Goal: Information Seeking & Learning: Compare options

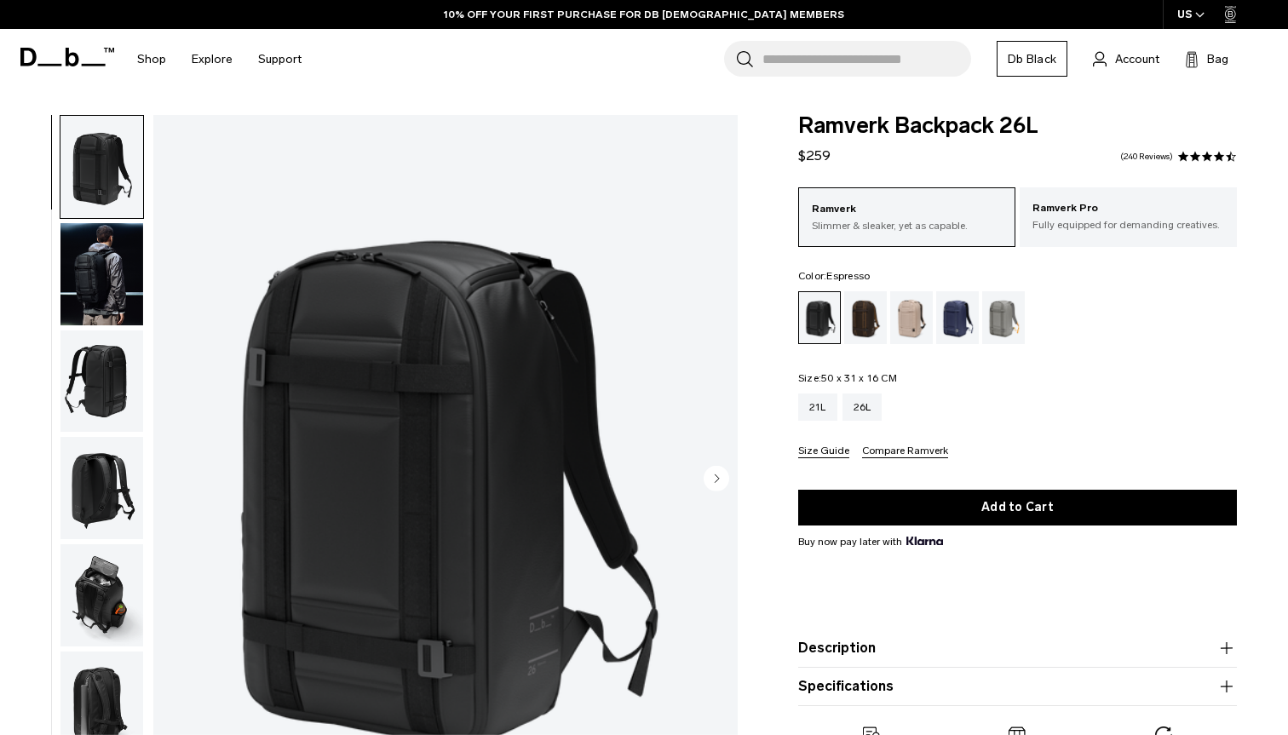
click at [871, 323] on div "Espresso" at bounding box center [865, 317] width 43 height 53
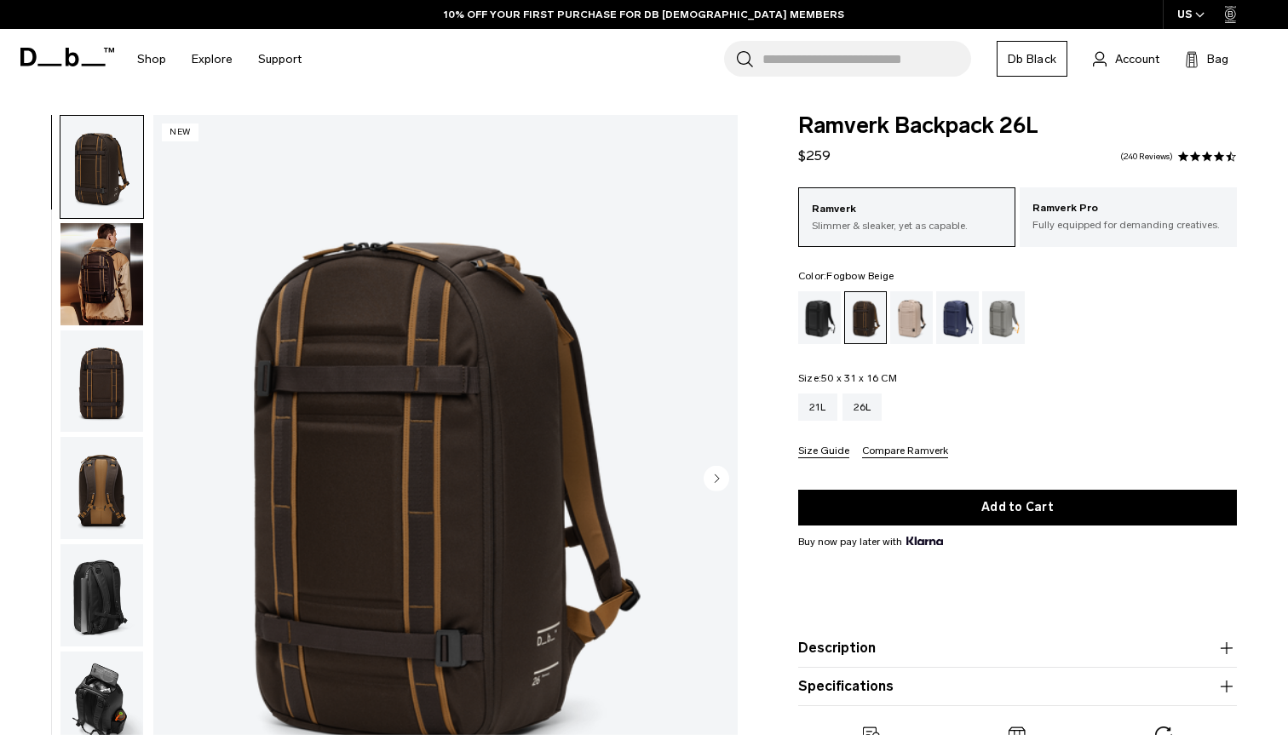
click at [907, 319] on div "Fogbow Beige" at bounding box center [911, 317] width 43 height 53
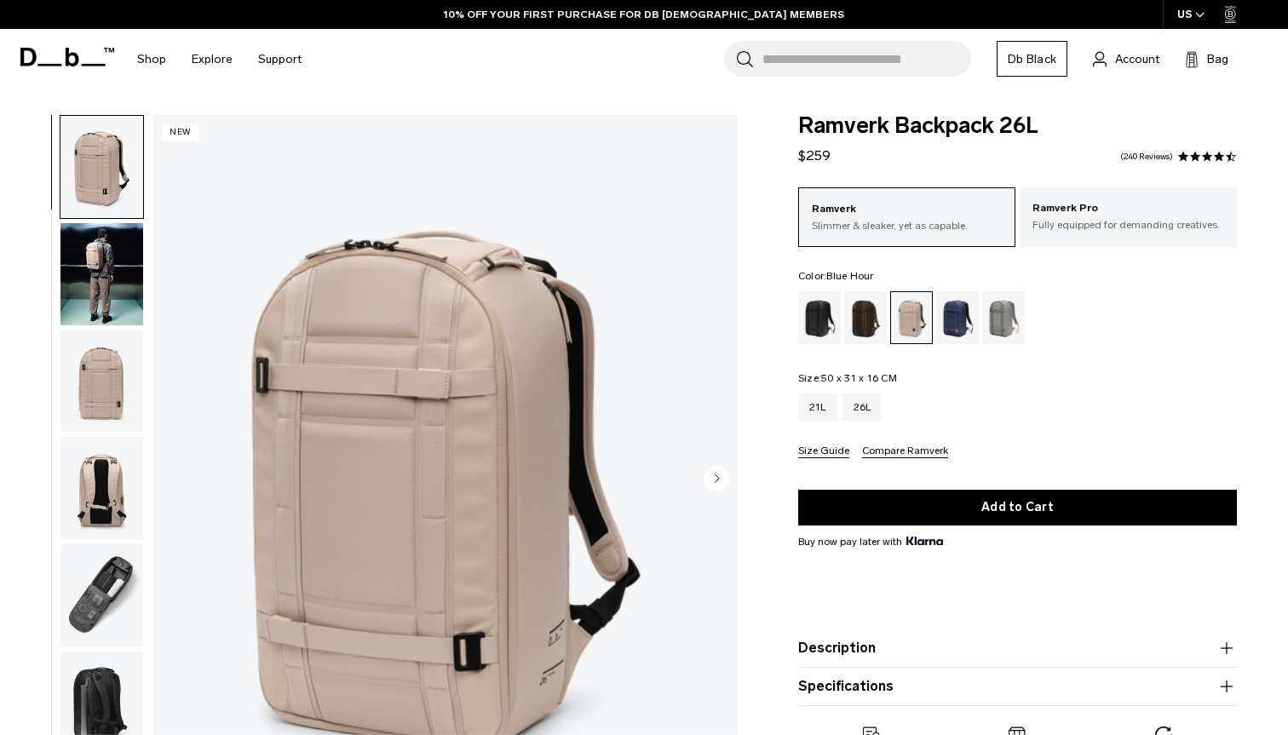
click at [949, 319] on div "Blue Hour" at bounding box center [957, 317] width 43 height 53
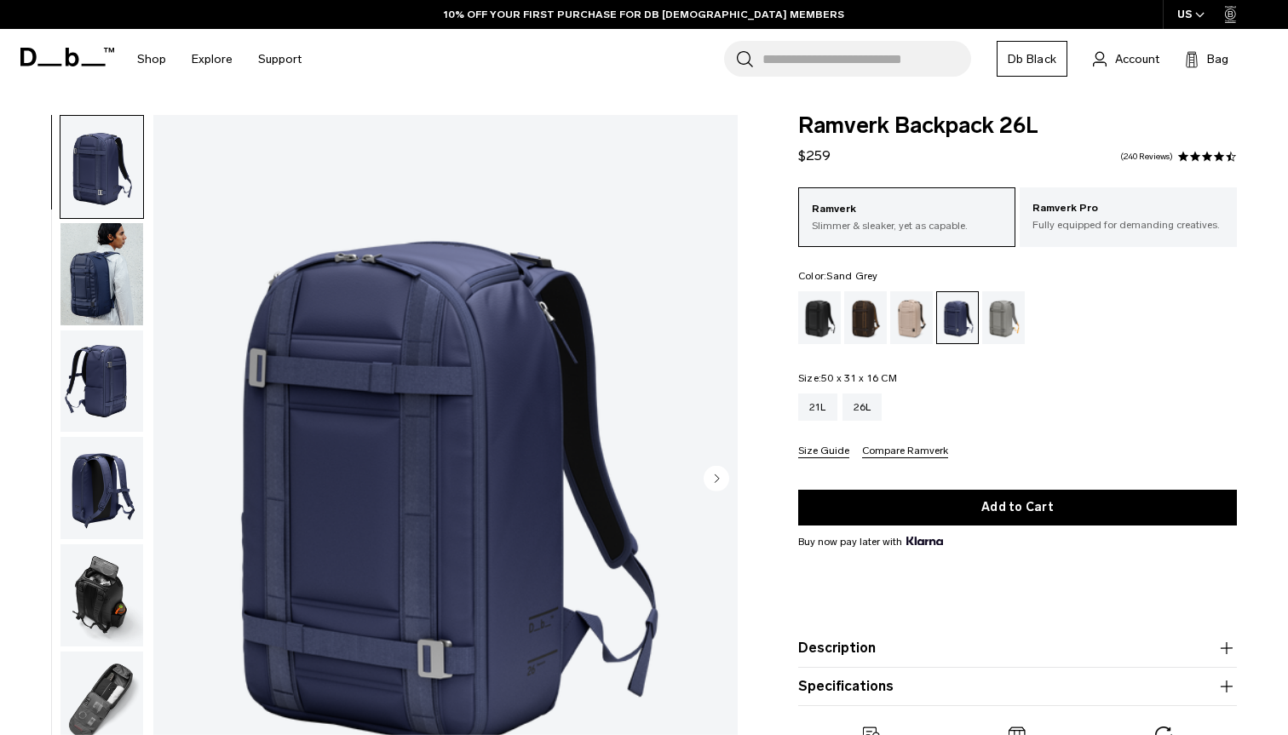
click at [1005, 313] on div "Sand Grey" at bounding box center [1003, 317] width 43 height 53
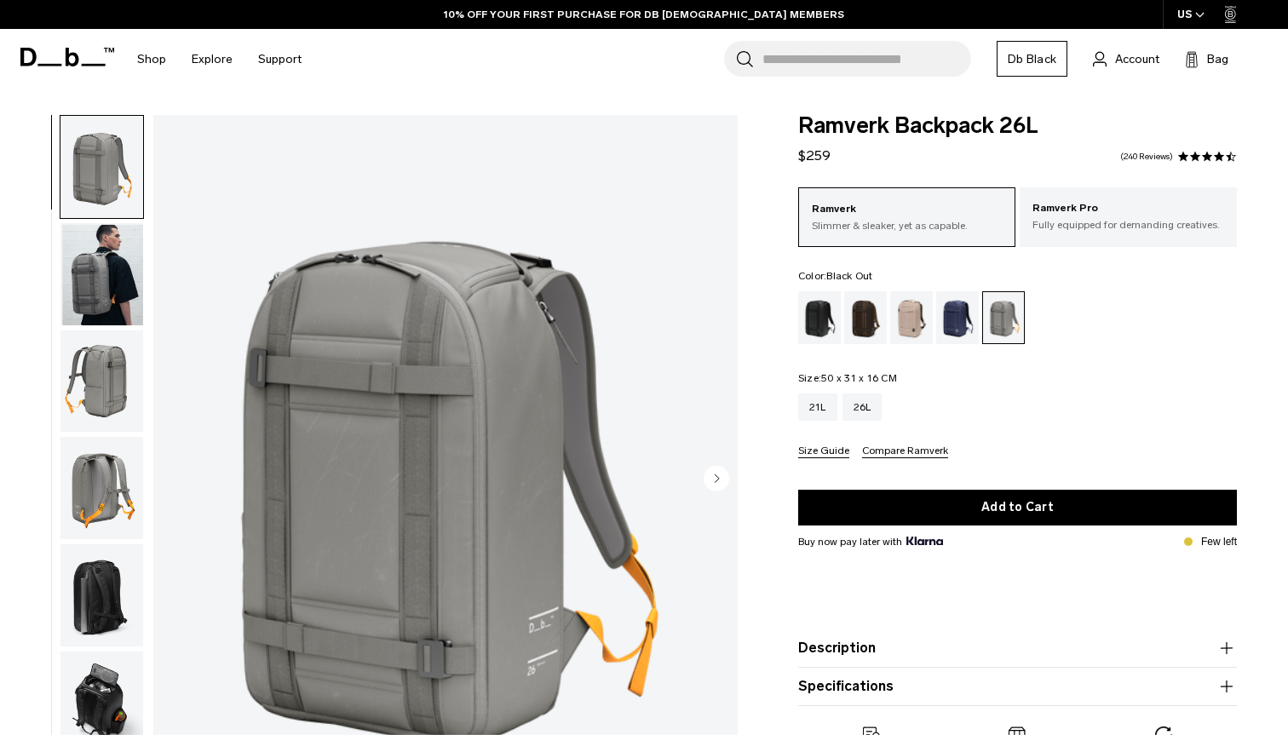
click at [827, 310] on div "Black Out" at bounding box center [819, 317] width 43 height 53
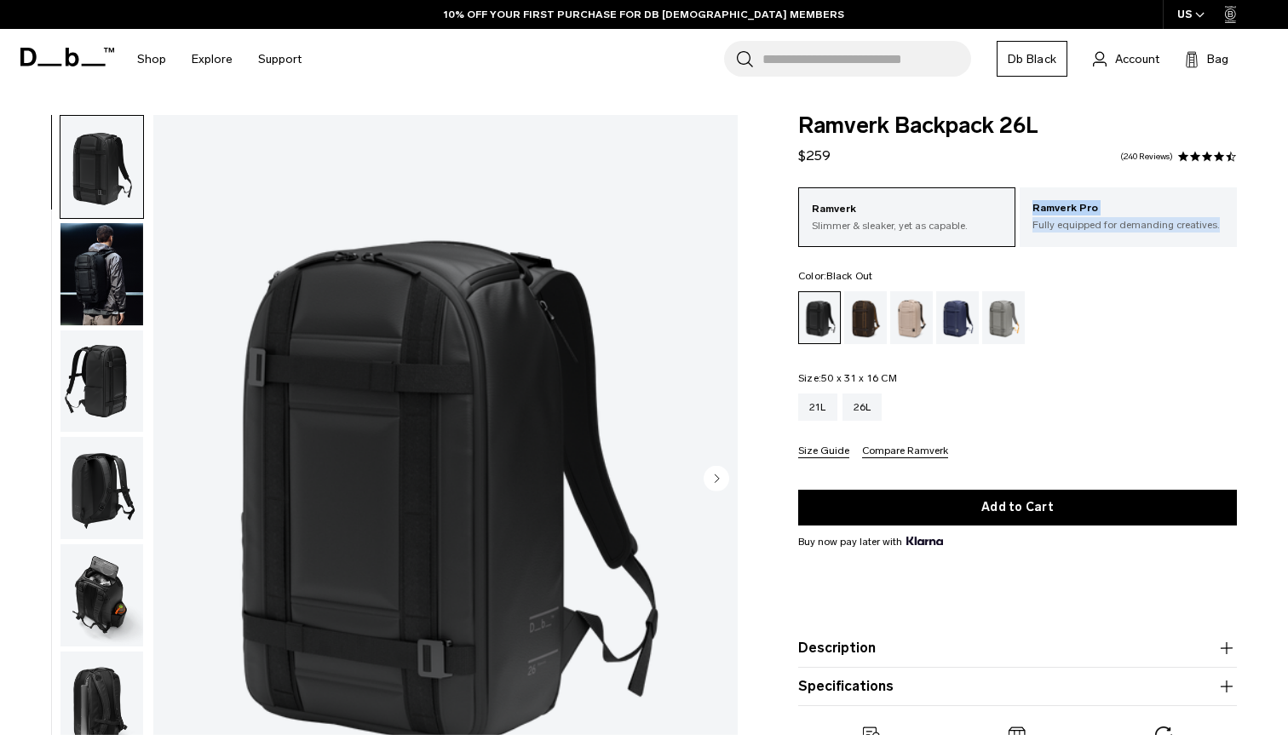
scroll to position [22, 0]
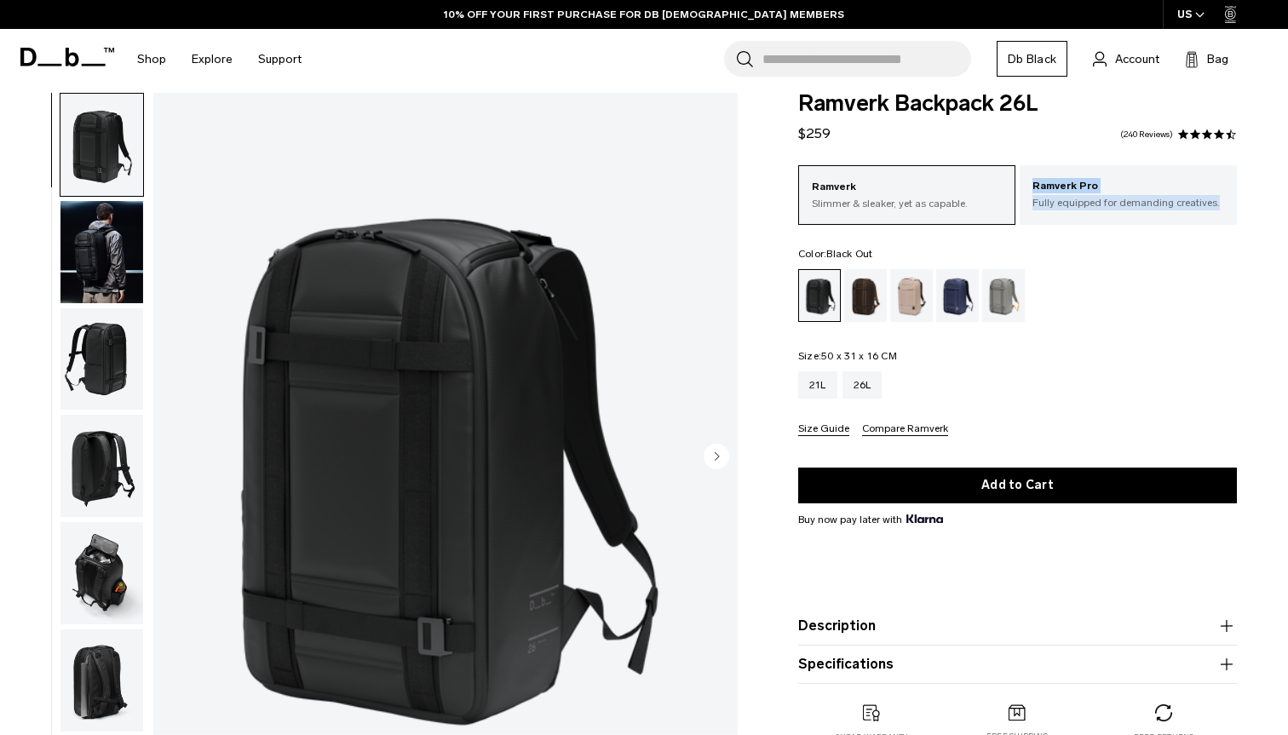
click at [125, 219] on img "button" at bounding box center [101, 252] width 83 height 102
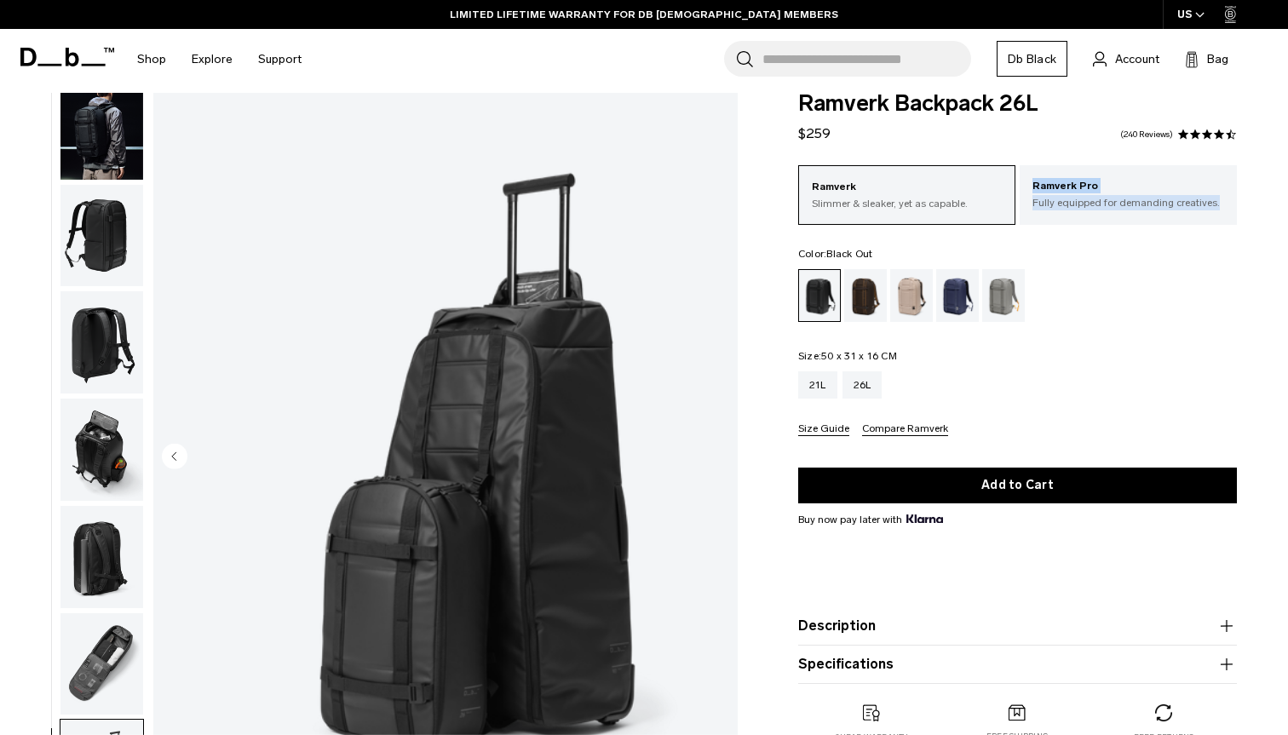
scroll to position [0, 0]
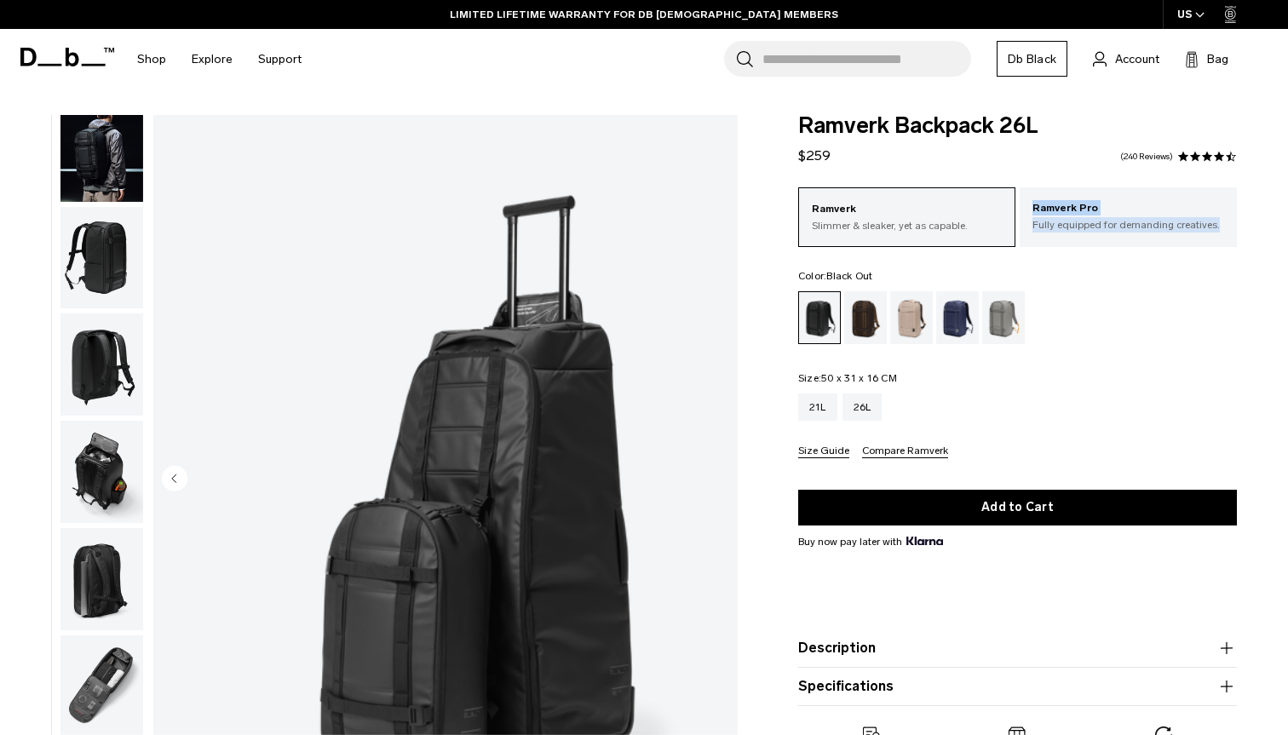
click at [101, 260] on img "button" at bounding box center [101, 258] width 83 height 102
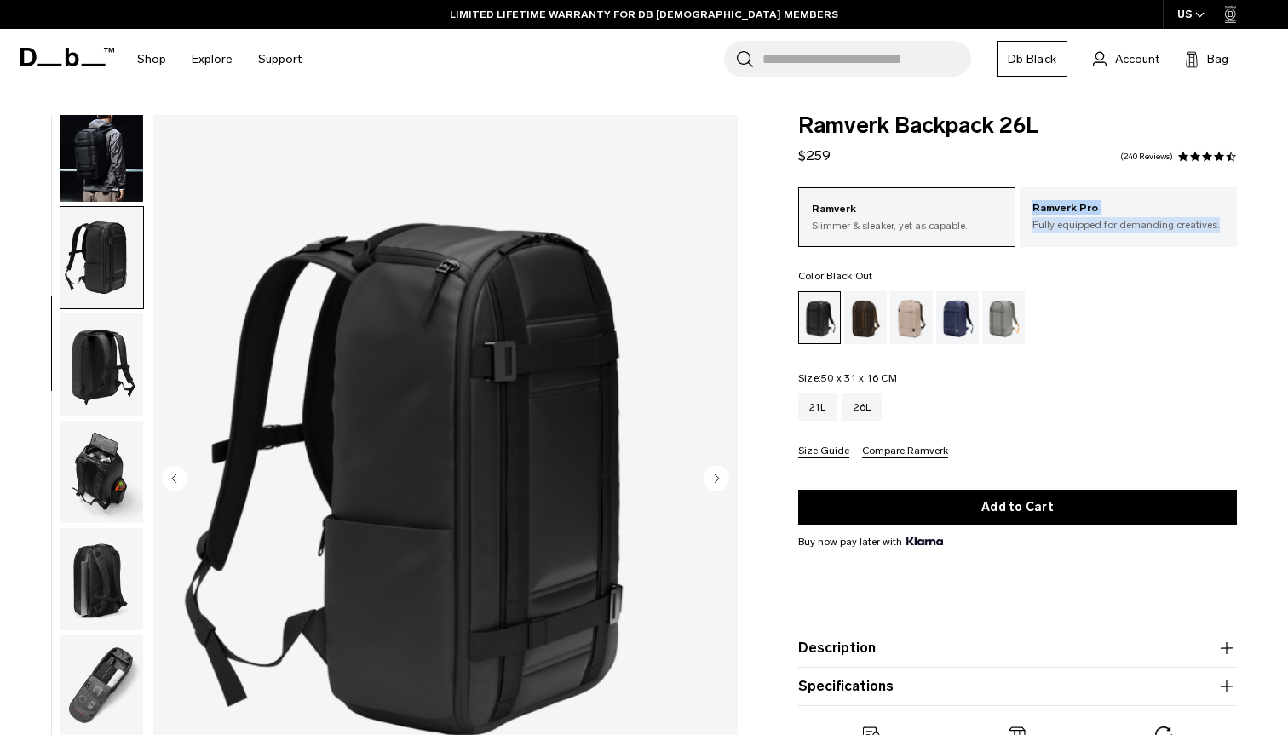
click at [111, 157] on img "button" at bounding box center [101, 151] width 83 height 102
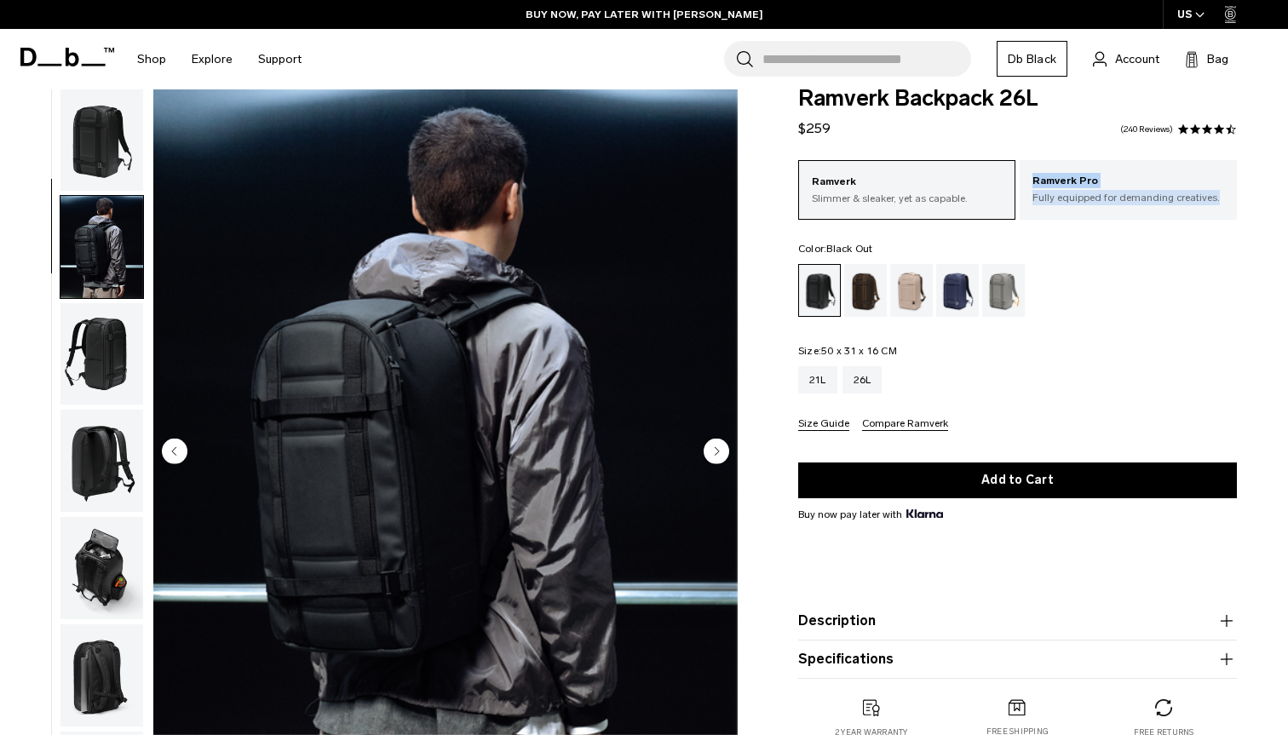
click at [101, 146] on img "button" at bounding box center [101, 140] width 83 height 102
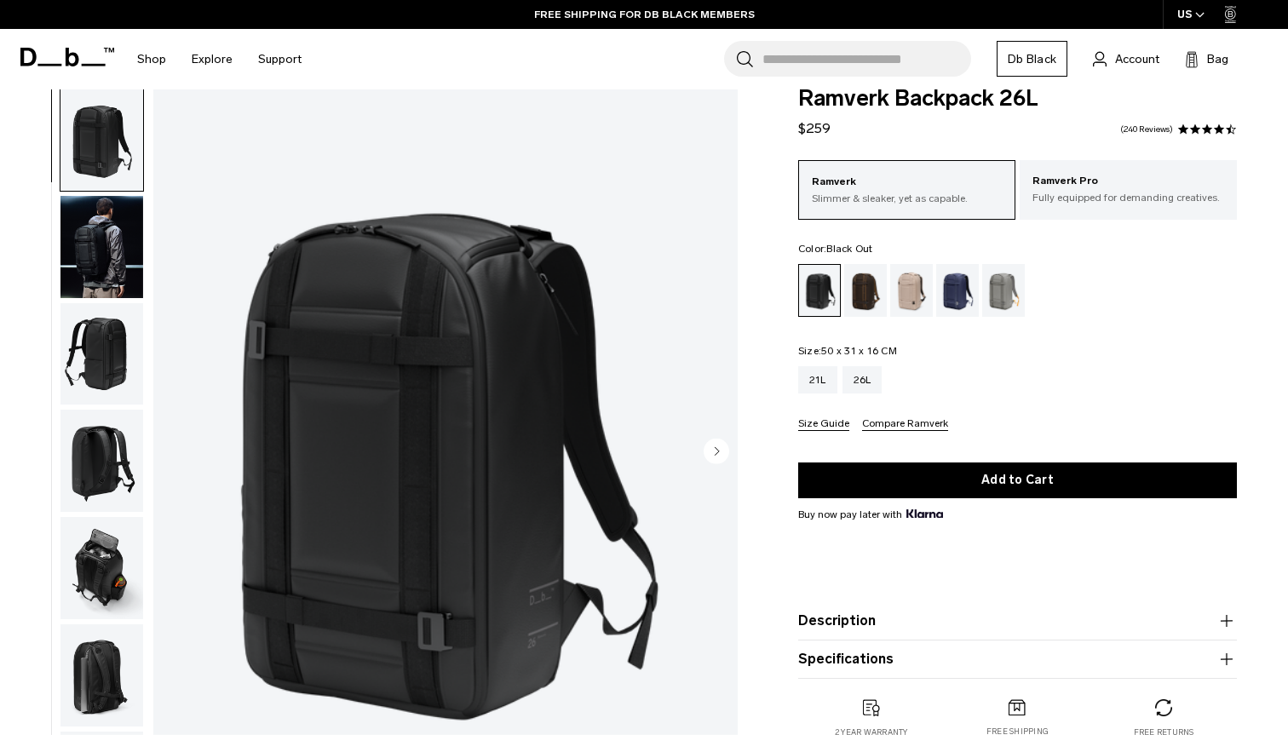
click at [1107, 322] on div "Ramverk Slimmer & sleaker, yet as capable. Ramverk Pro Fully equipped for deman…" at bounding box center [1017, 295] width 439 height 271
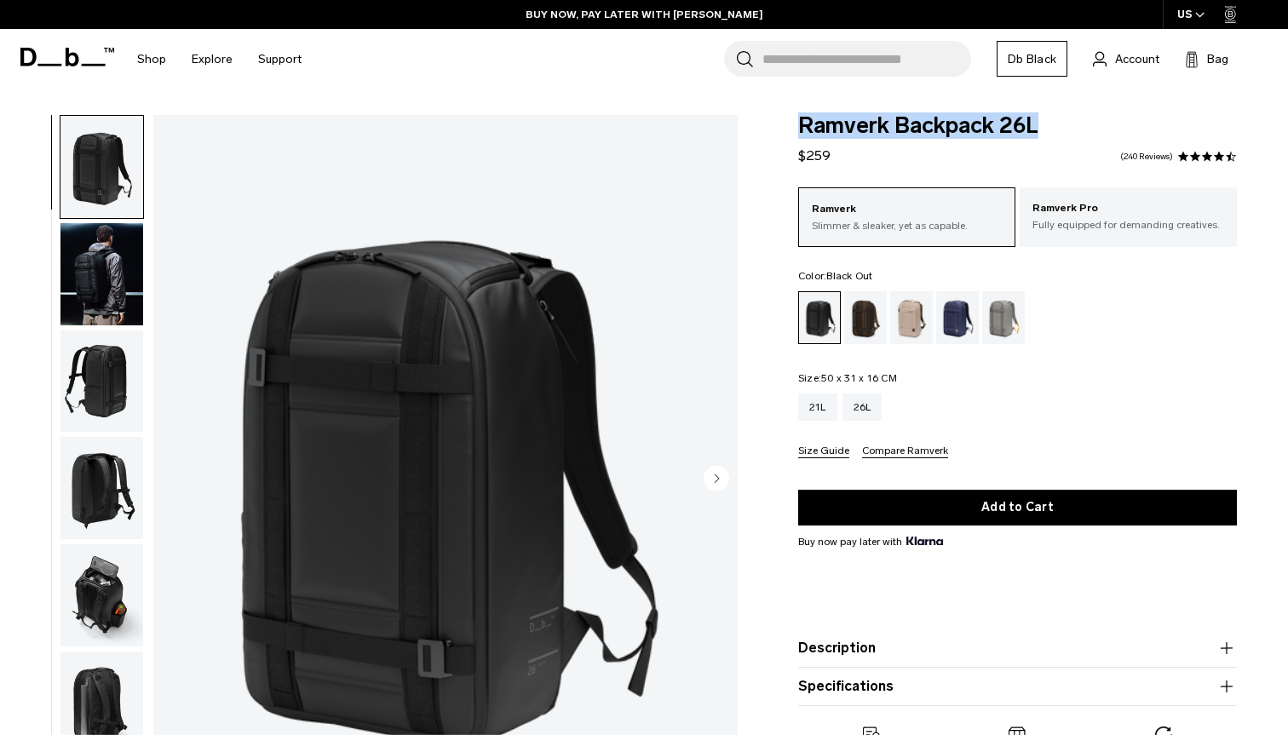
drag, startPoint x: 793, startPoint y: 134, endPoint x: 1038, endPoint y: 138, distance: 244.5
click at [1038, 138] on div "Ramverk Backpack 26L $259 4.5 star rating 240 Reviews Ramverk Slimmer & sleaker…" at bounding box center [1017, 457] width 541 height 685
copy span "Ramverk Backpack 26L"
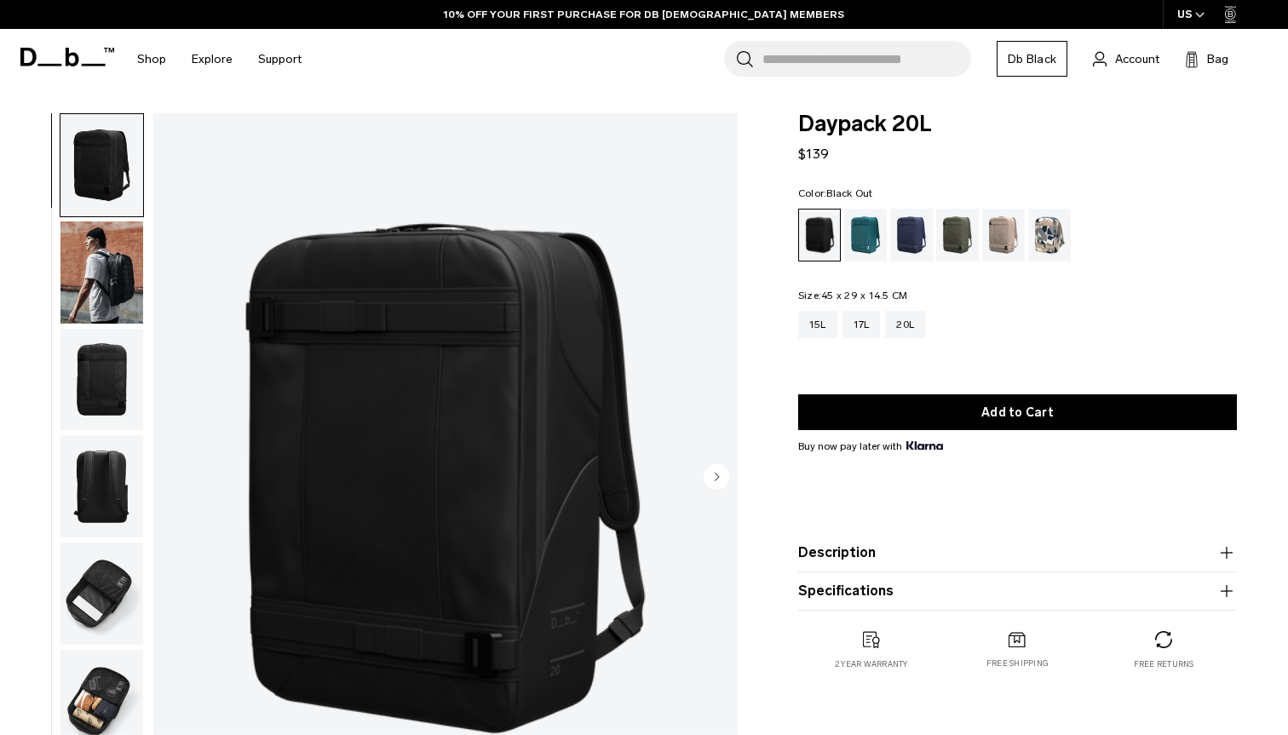
click at [101, 198] on img "button" at bounding box center [101, 165] width 83 height 102
click at [98, 261] on img "button" at bounding box center [101, 272] width 83 height 102
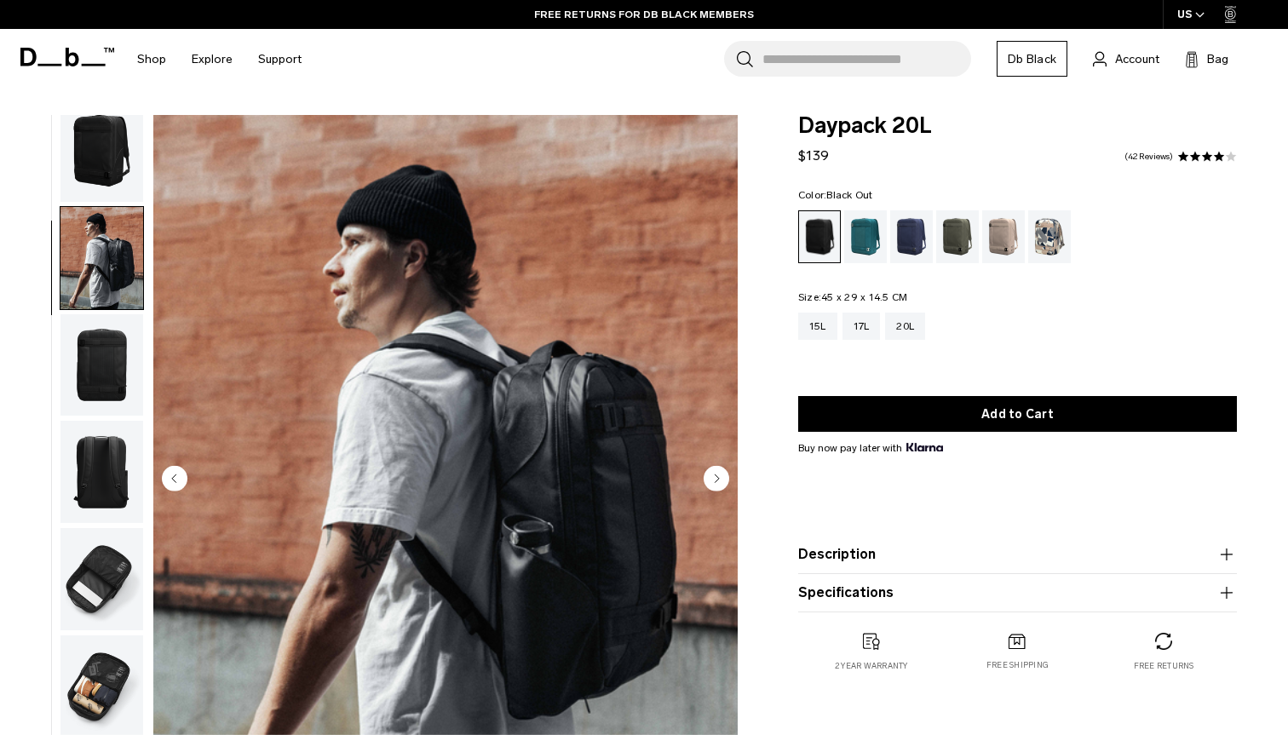
click at [110, 346] on img "button" at bounding box center [101, 365] width 83 height 102
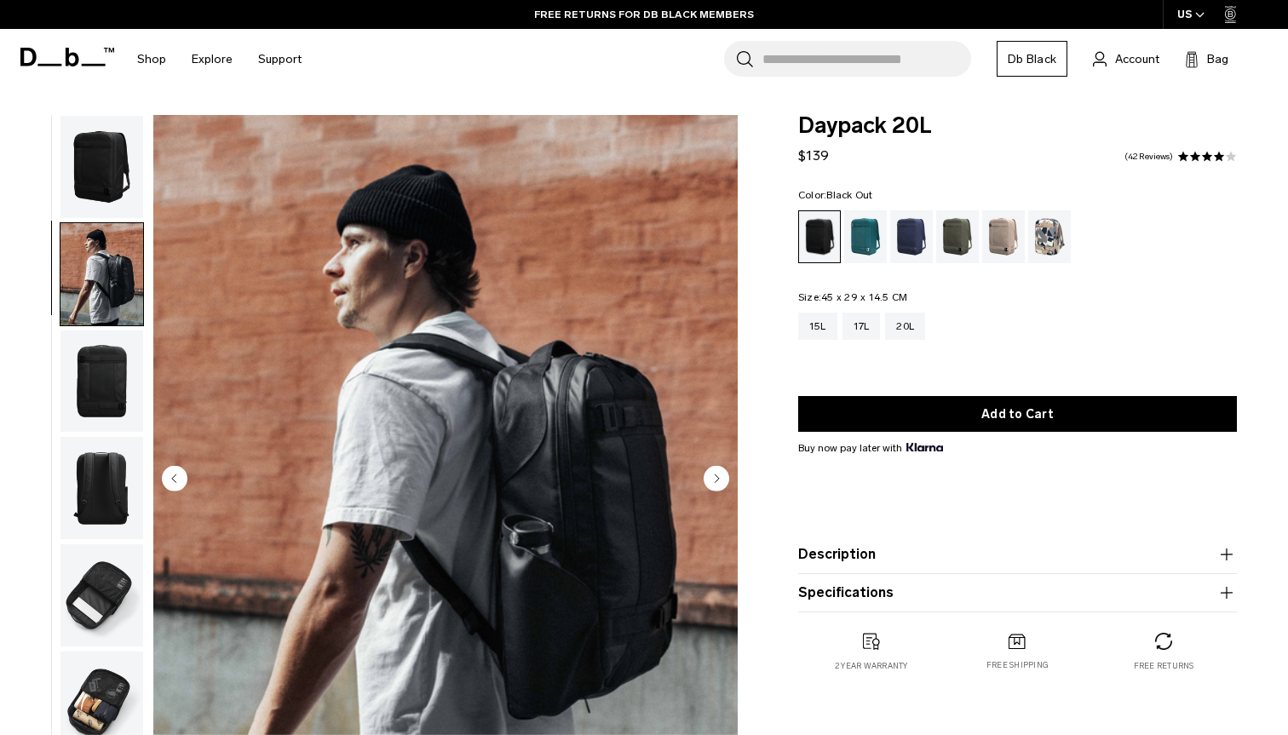
click at [77, 161] on img "button" at bounding box center [101, 167] width 83 height 102
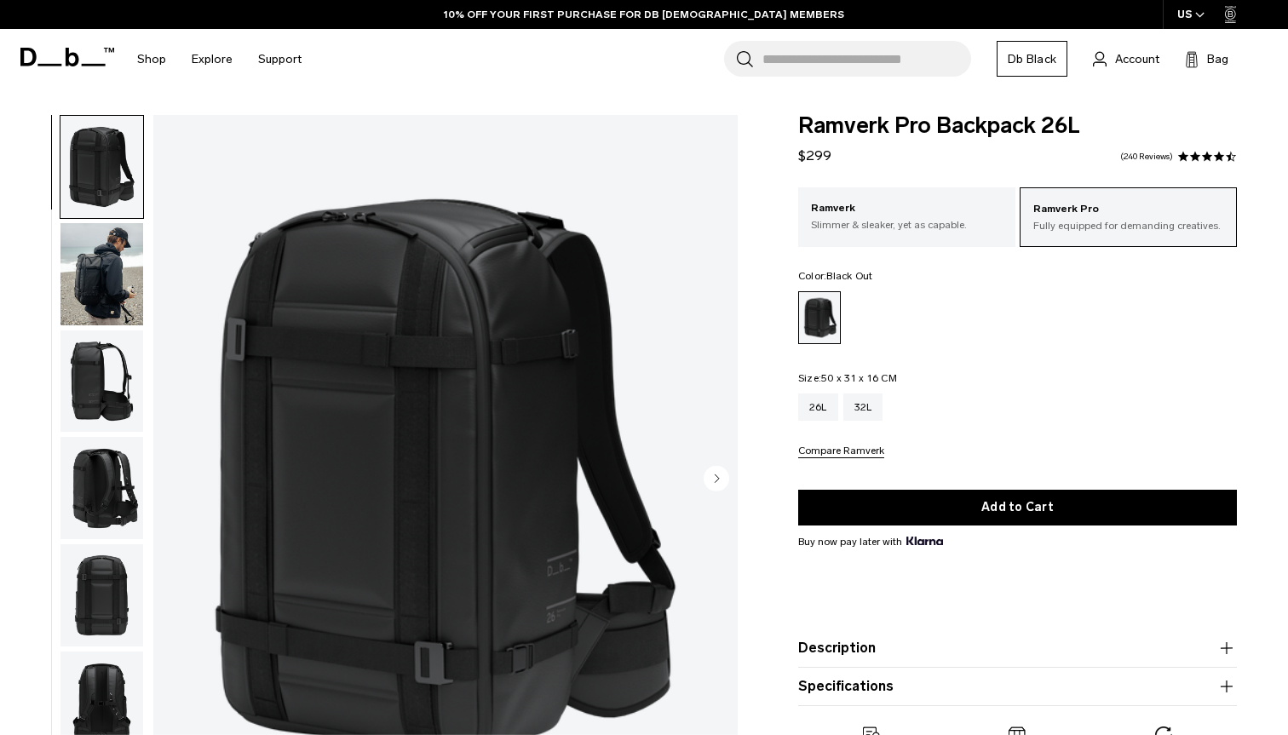
click at [104, 157] on img "button" at bounding box center [101, 167] width 83 height 102
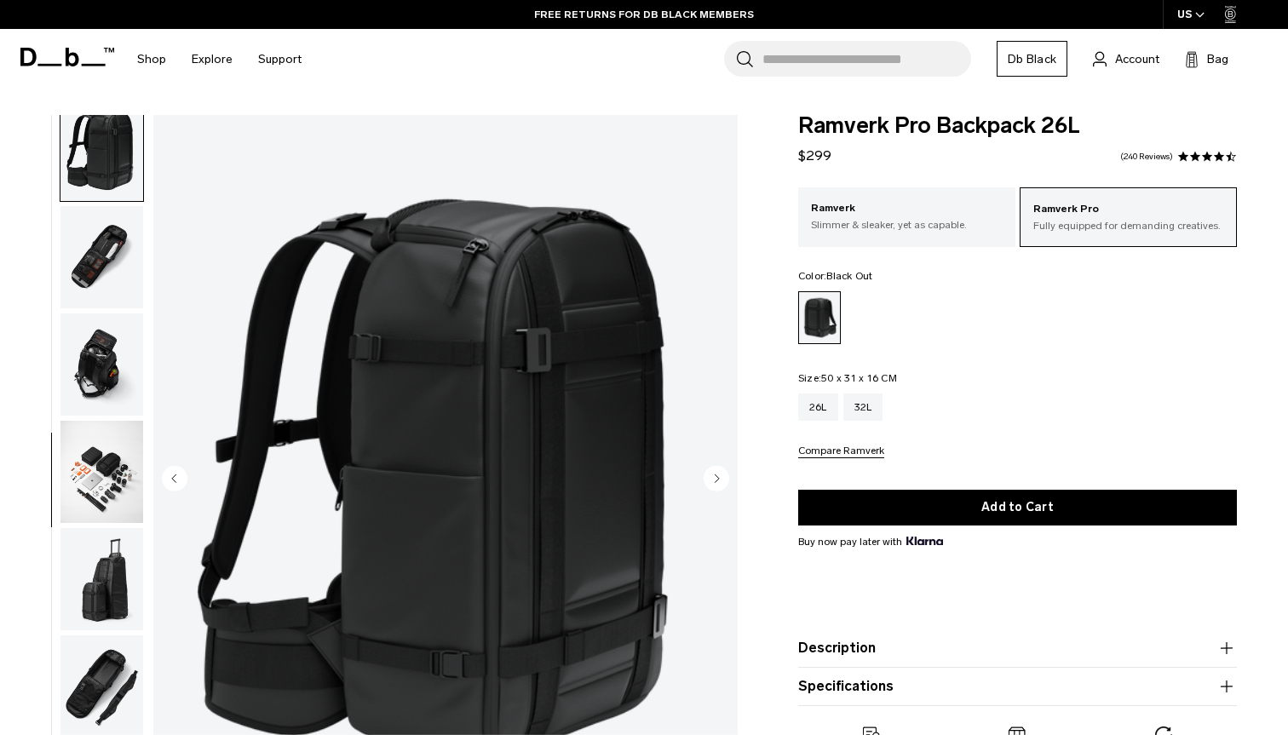
scroll to position [643, 0]
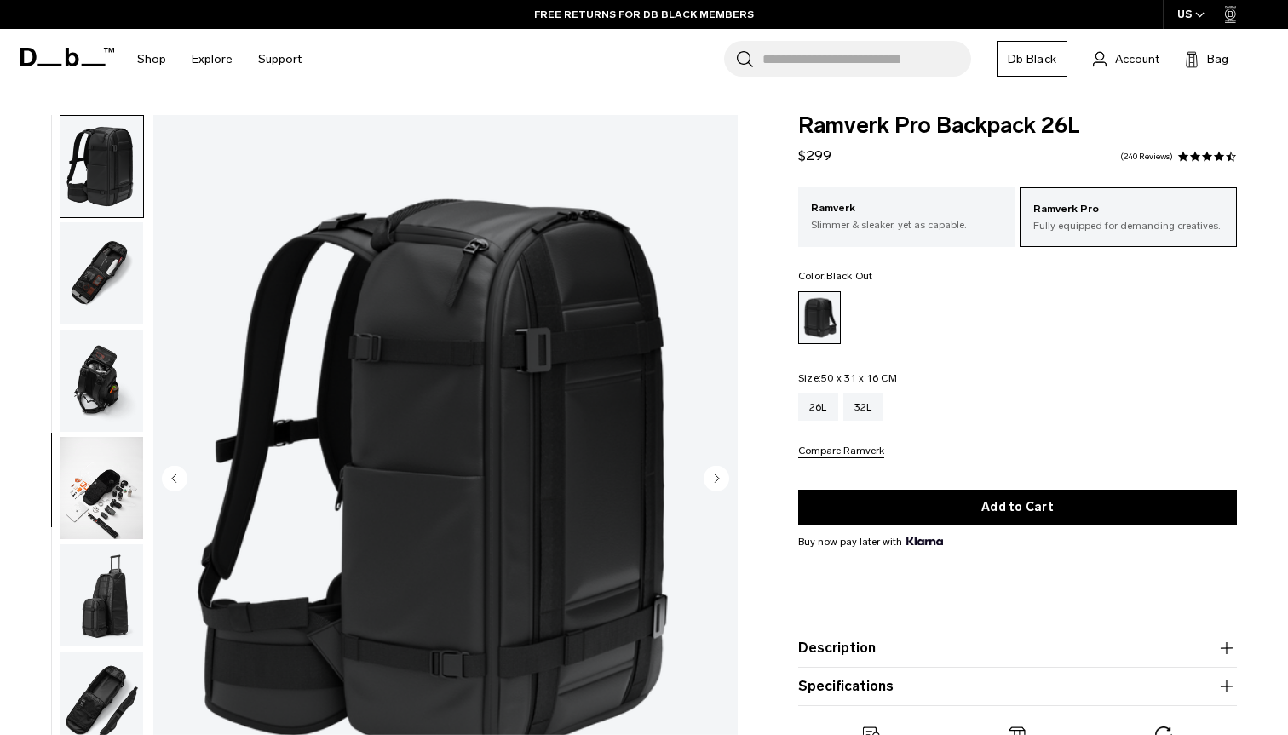
click at [101, 495] on img "button" at bounding box center [101, 488] width 83 height 102
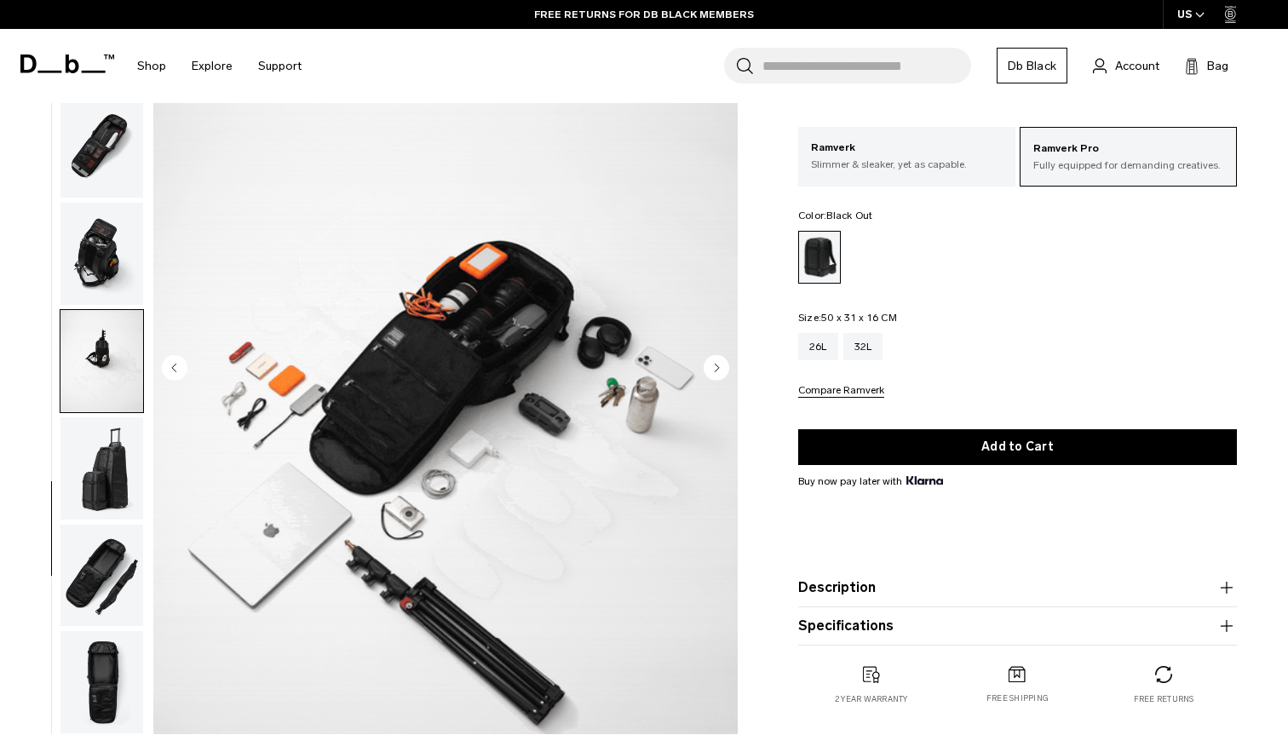
scroll to position [120, 0]
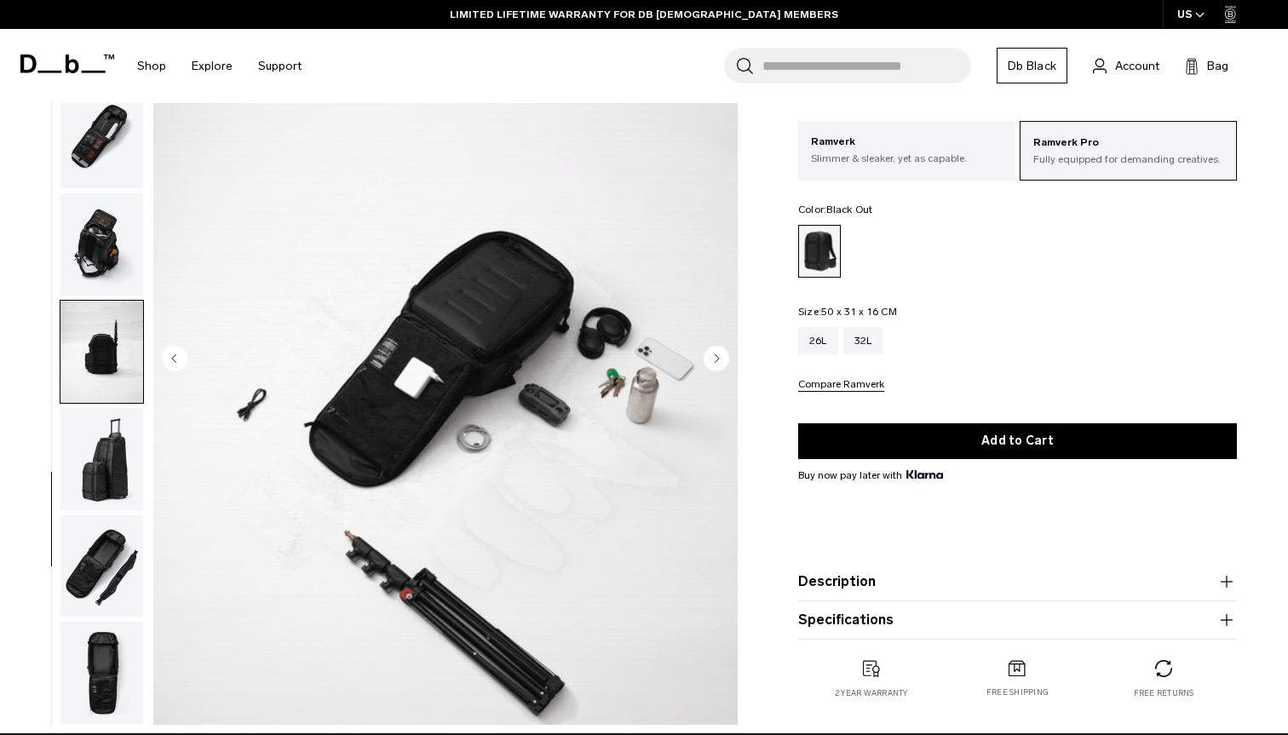
click at [101, 495] on img "button" at bounding box center [101, 459] width 83 height 102
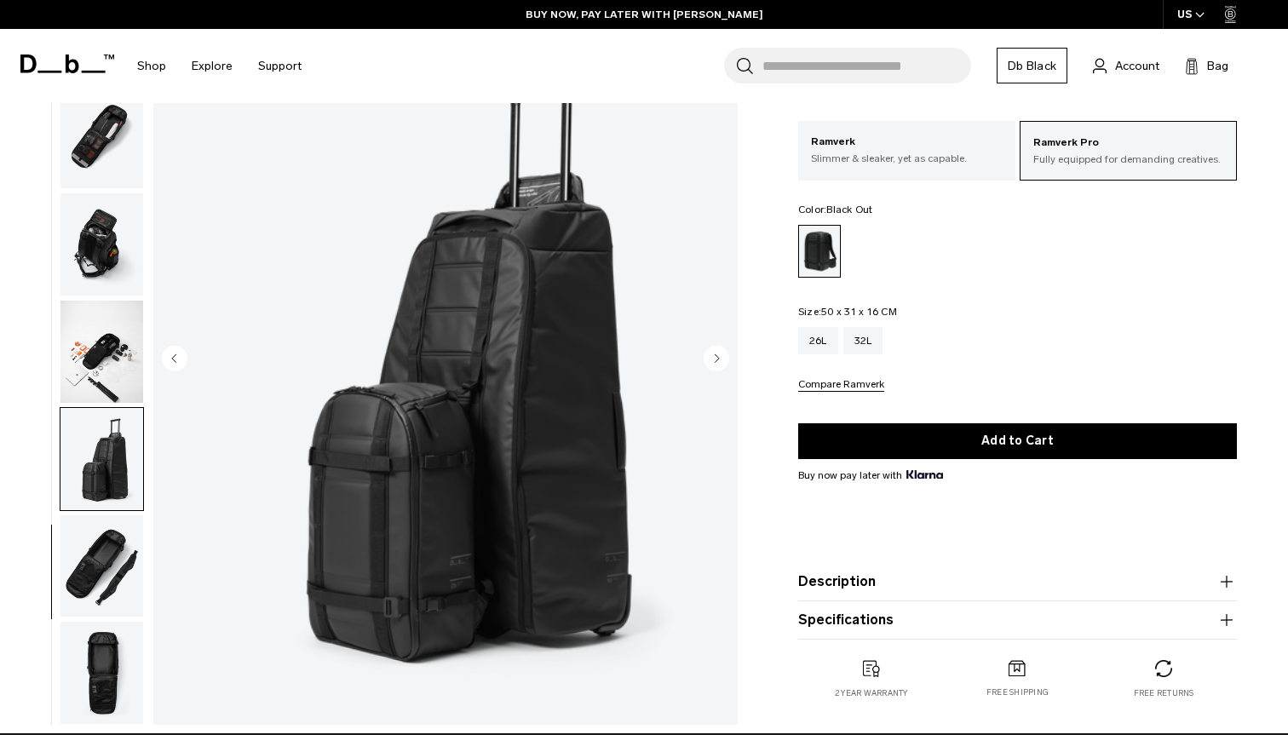
scroll to position [173, 0]
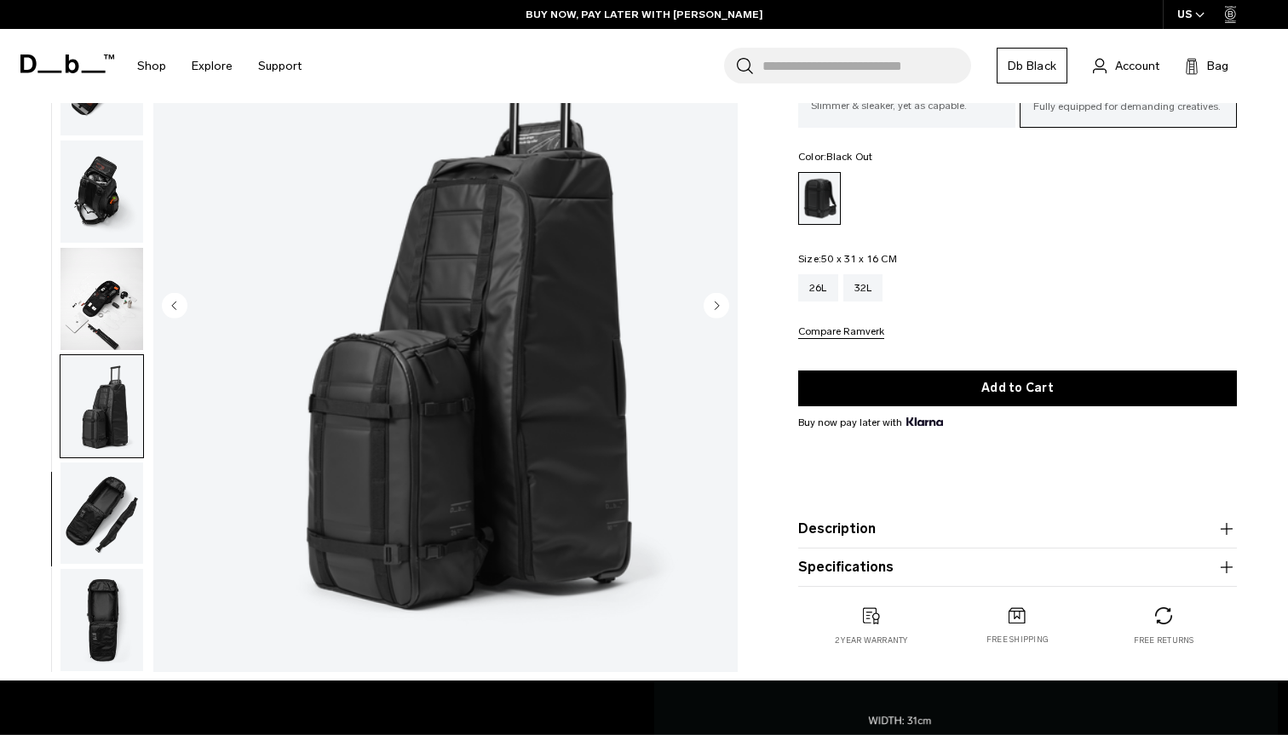
click at [103, 500] on img "button" at bounding box center [101, 514] width 83 height 102
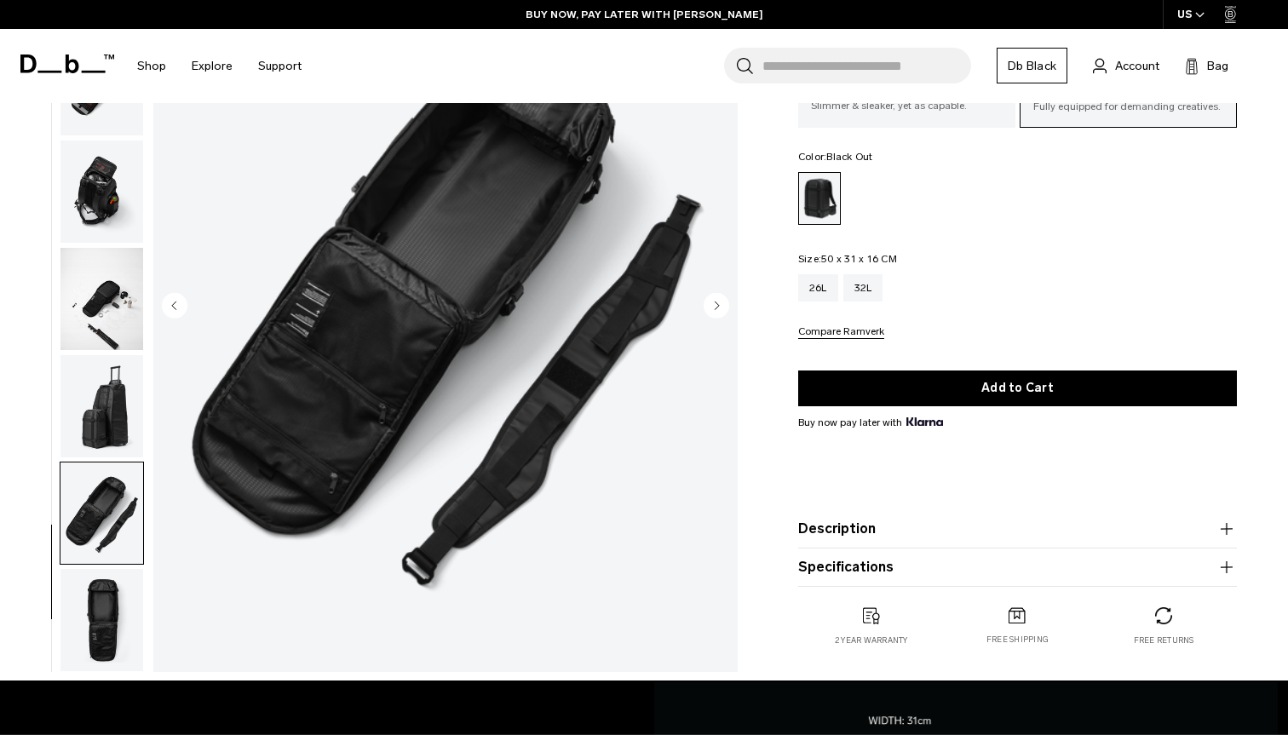
click at [101, 577] on img "button" at bounding box center [101, 620] width 83 height 102
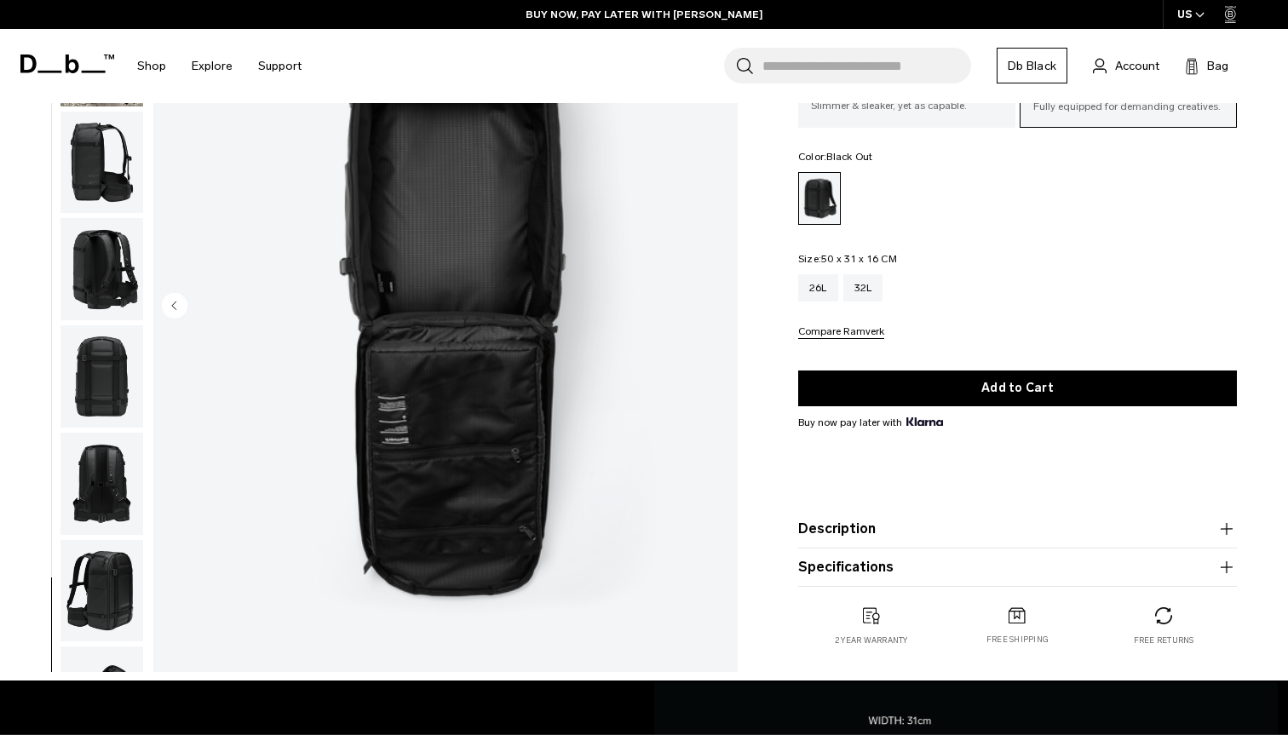
scroll to position [0, 0]
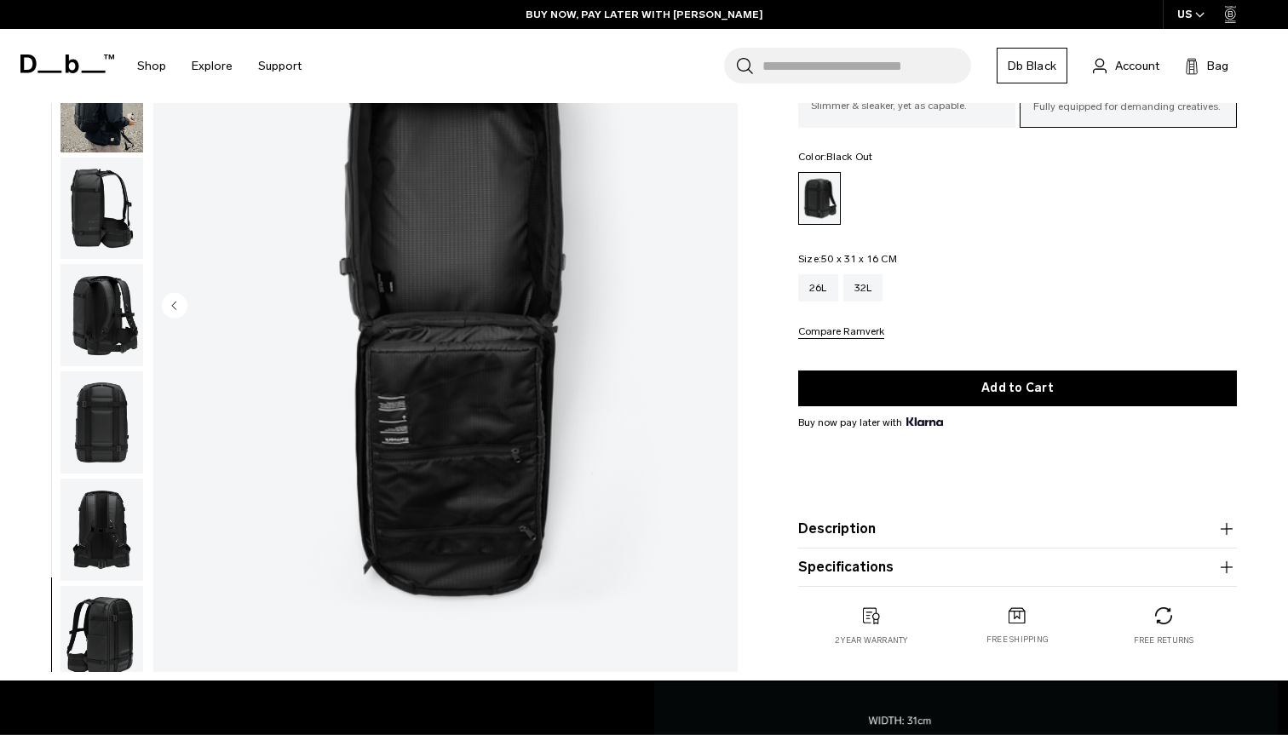
click at [99, 284] on img "button" at bounding box center [101, 315] width 83 height 102
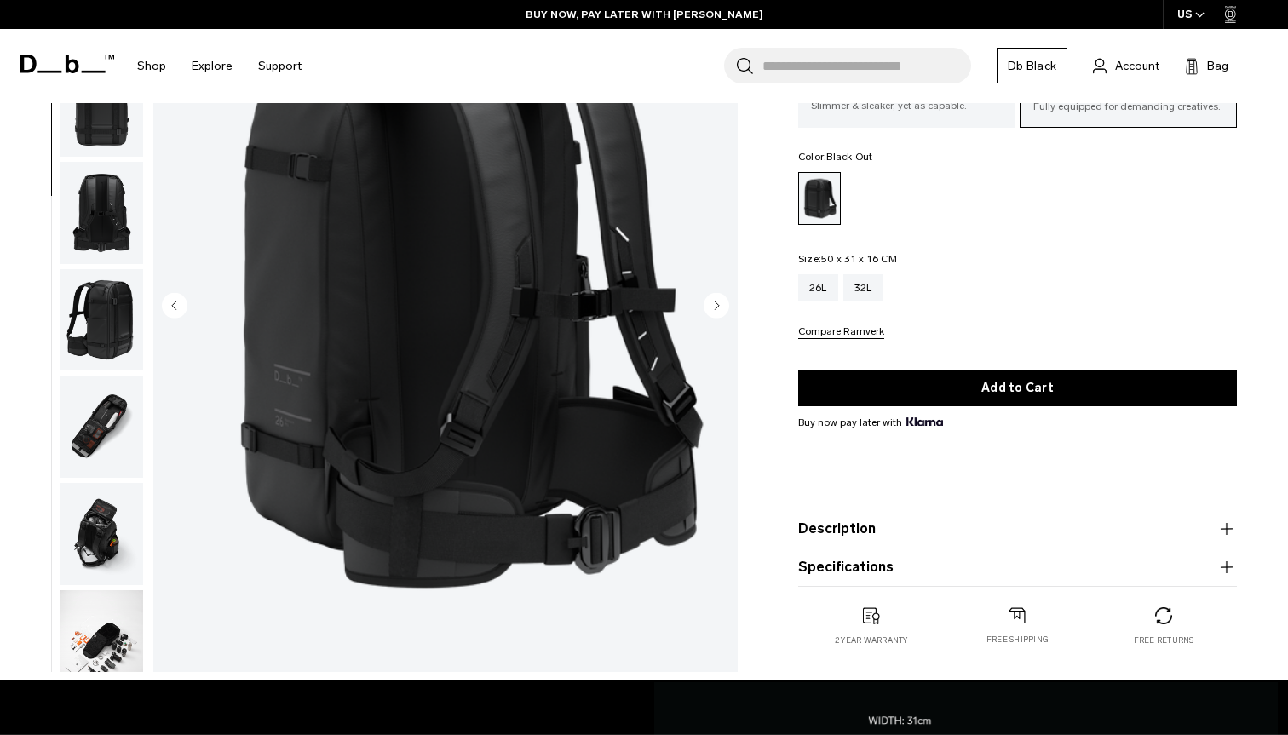
scroll to position [321, 0]
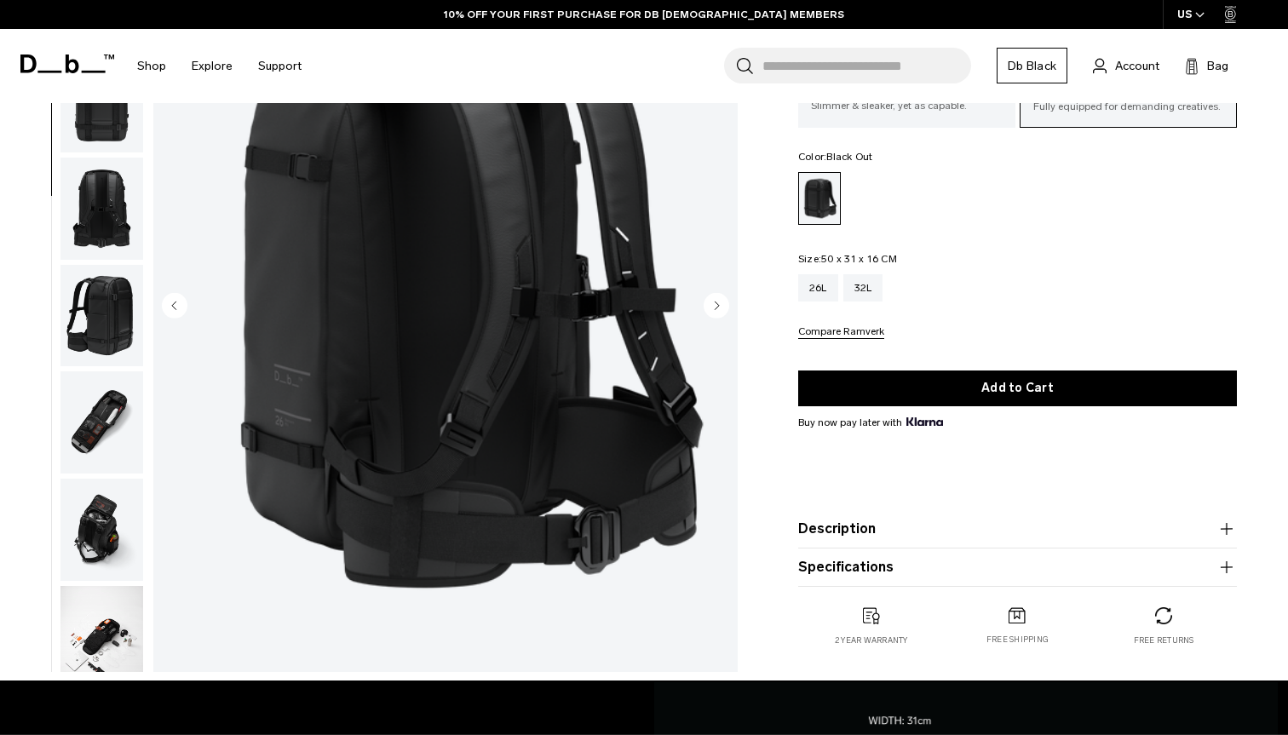
click at [873, 527] on button "Description" at bounding box center [1017, 529] width 439 height 20
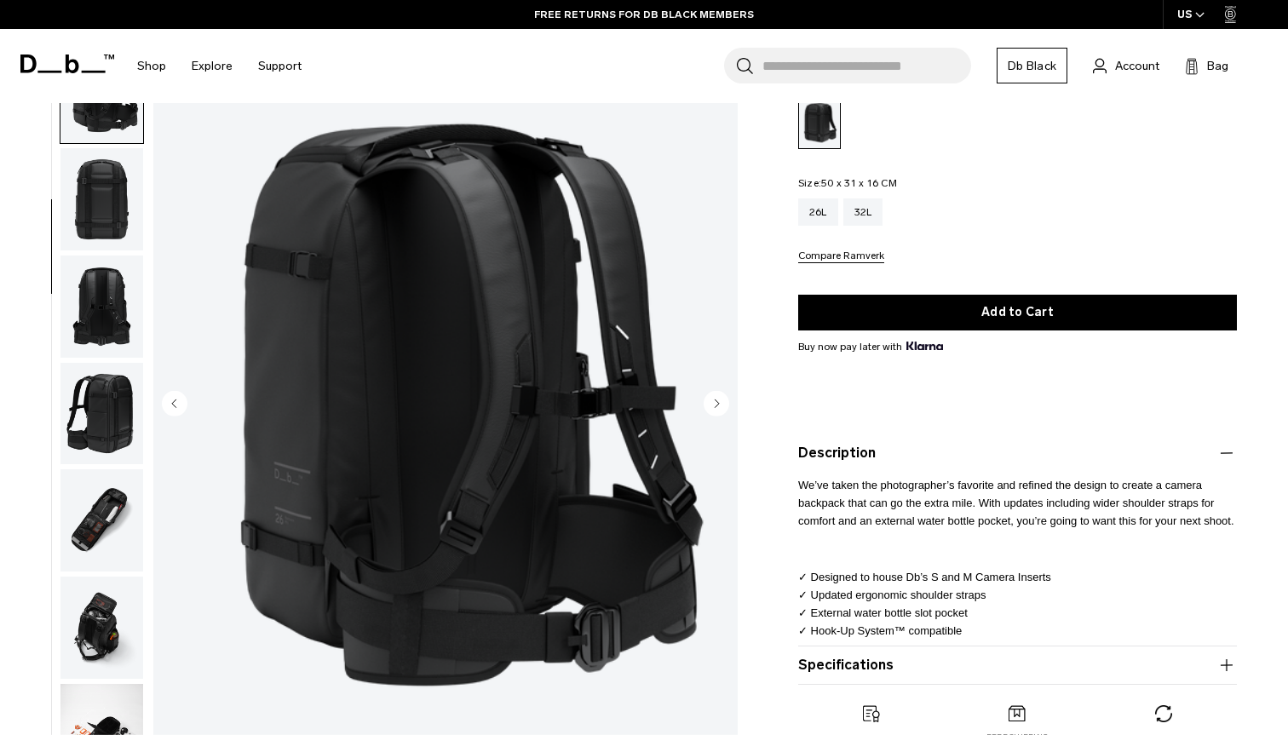
scroll to position [0, 0]
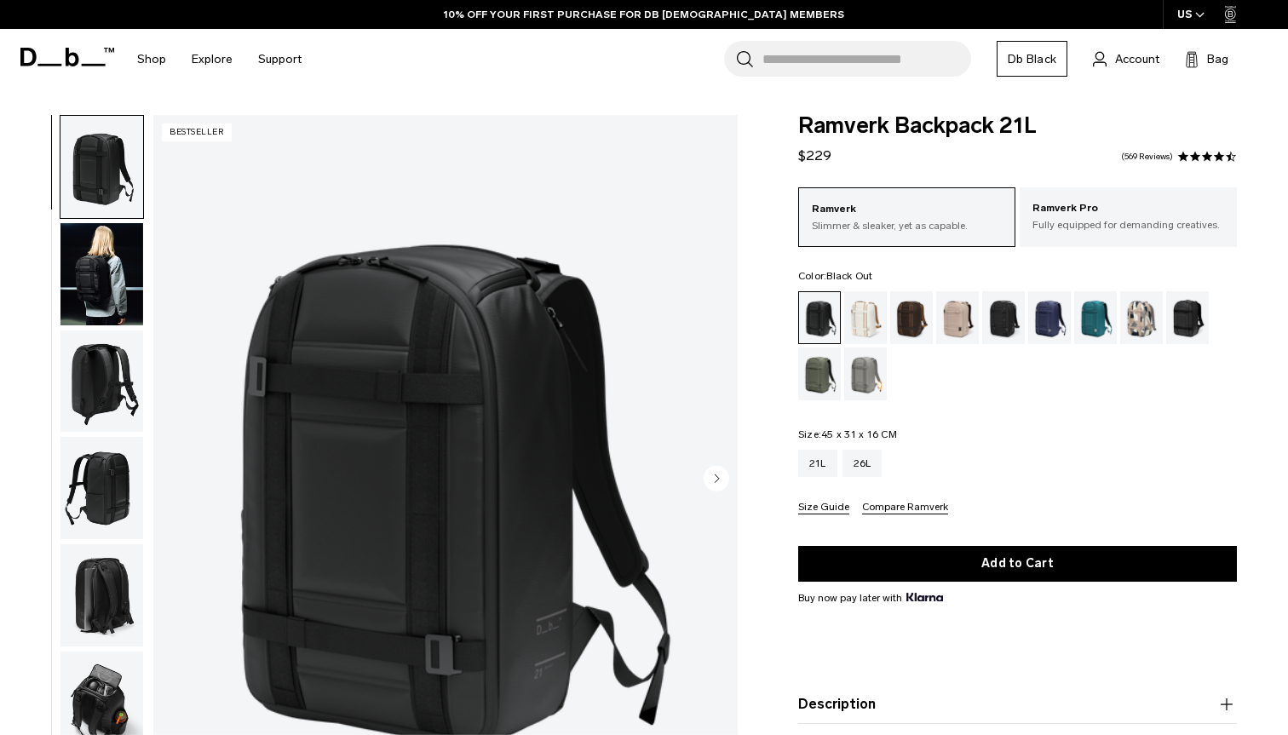
click at [116, 185] on img "button" at bounding box center [101, 167] width 83 height 102
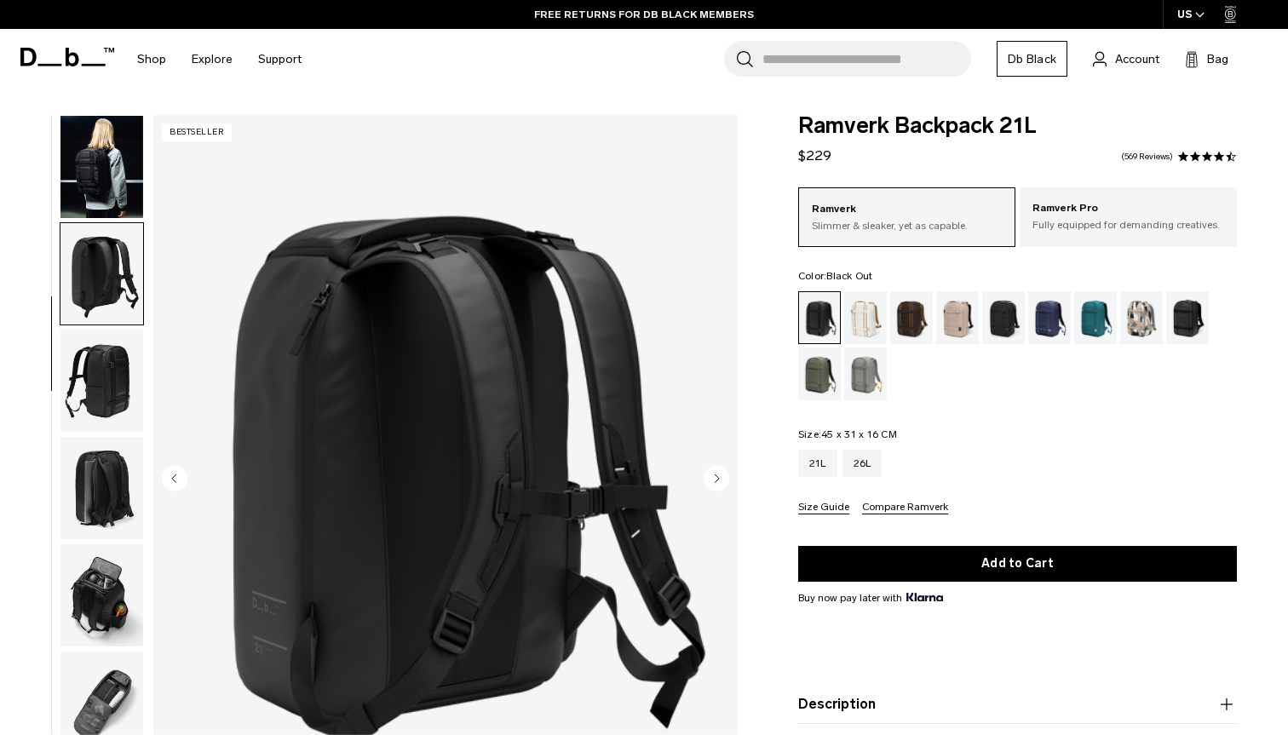
scroll to position [124, 0]
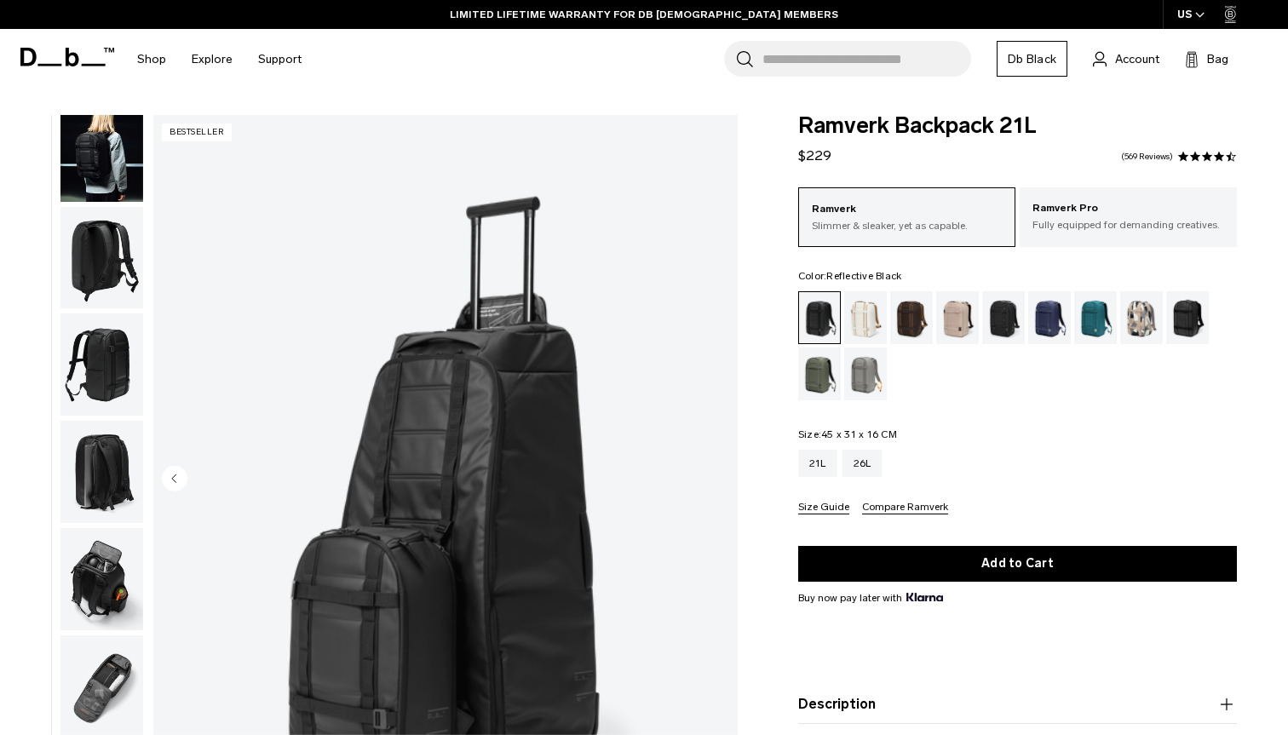
click at [1194, 319] on div "Reflective Black" at bounding box center [1187, 317] width 43 height 53
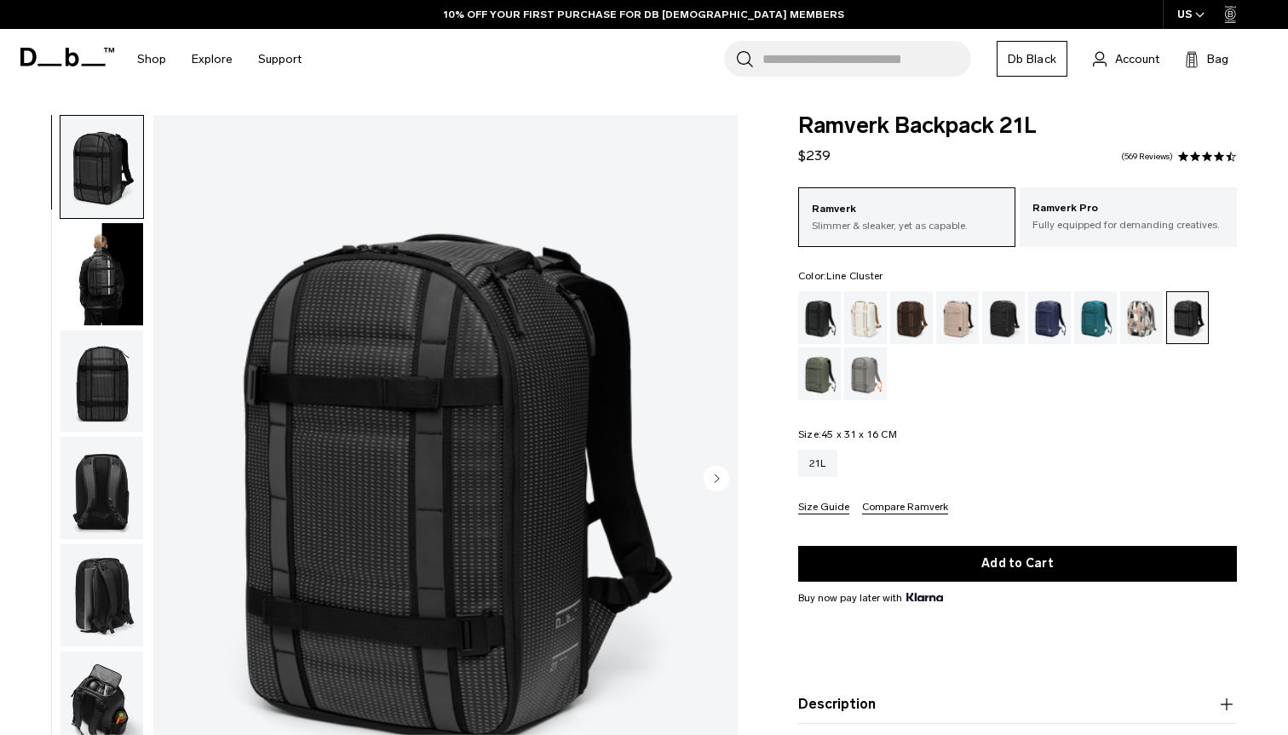
click at [1149, 319] on div "Line Cluster" at bounding box center [1141, 317] width 43 height 53
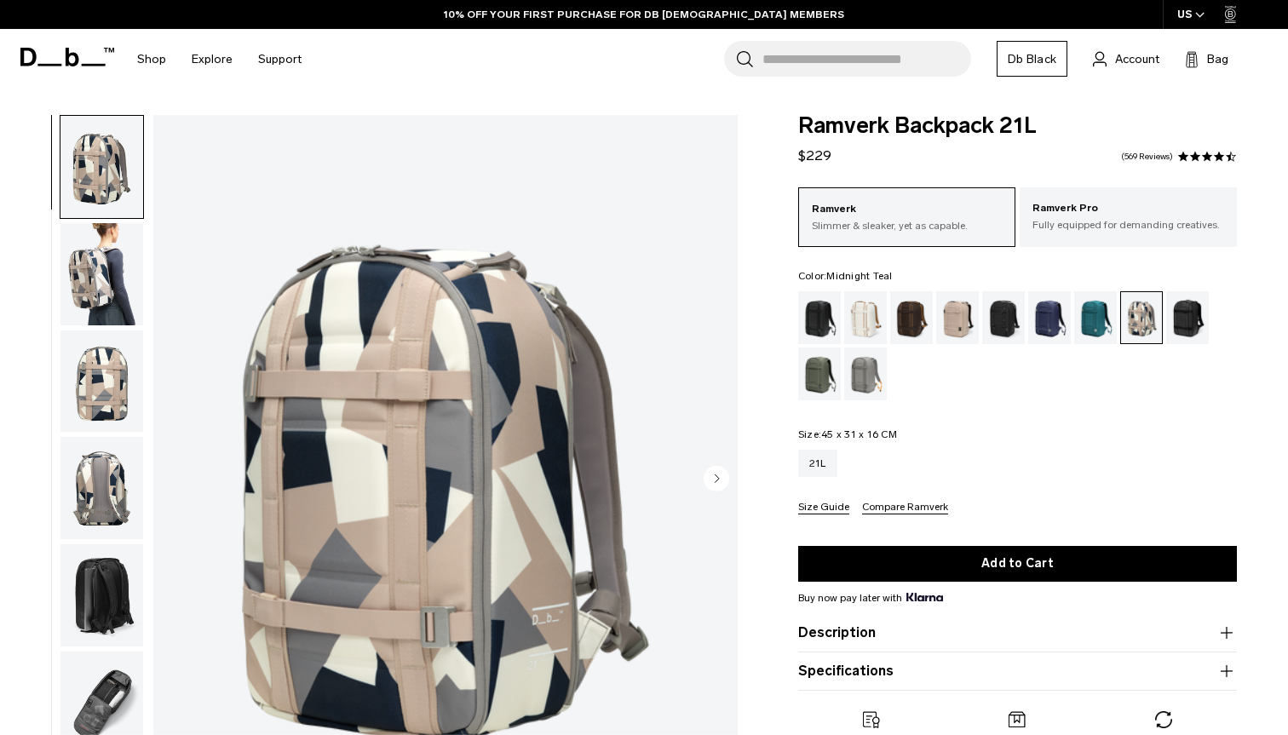
click at [1098, 324] on div "Midnight Teal" at bounding box center [1095, 317] width 43 height 53
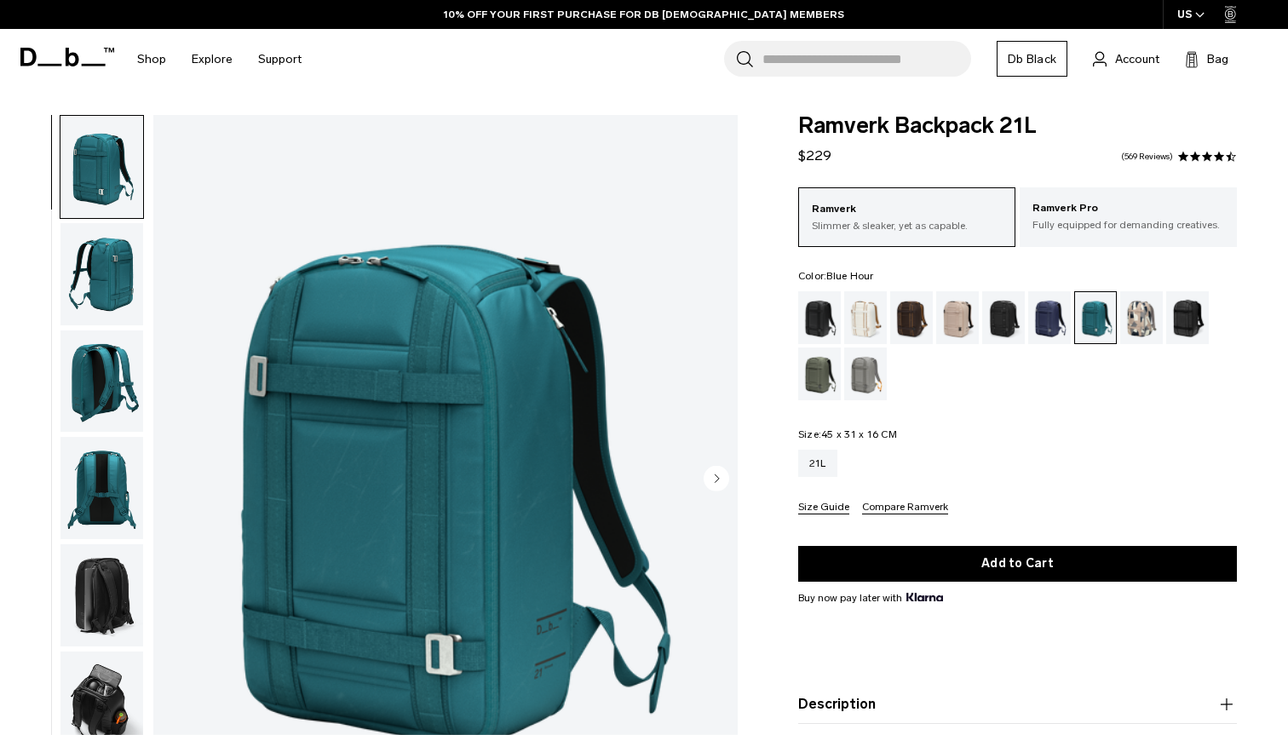
click at [1050, 323] on div "Blue Hour" at bounding box center [1049, 317] width 43 height 53
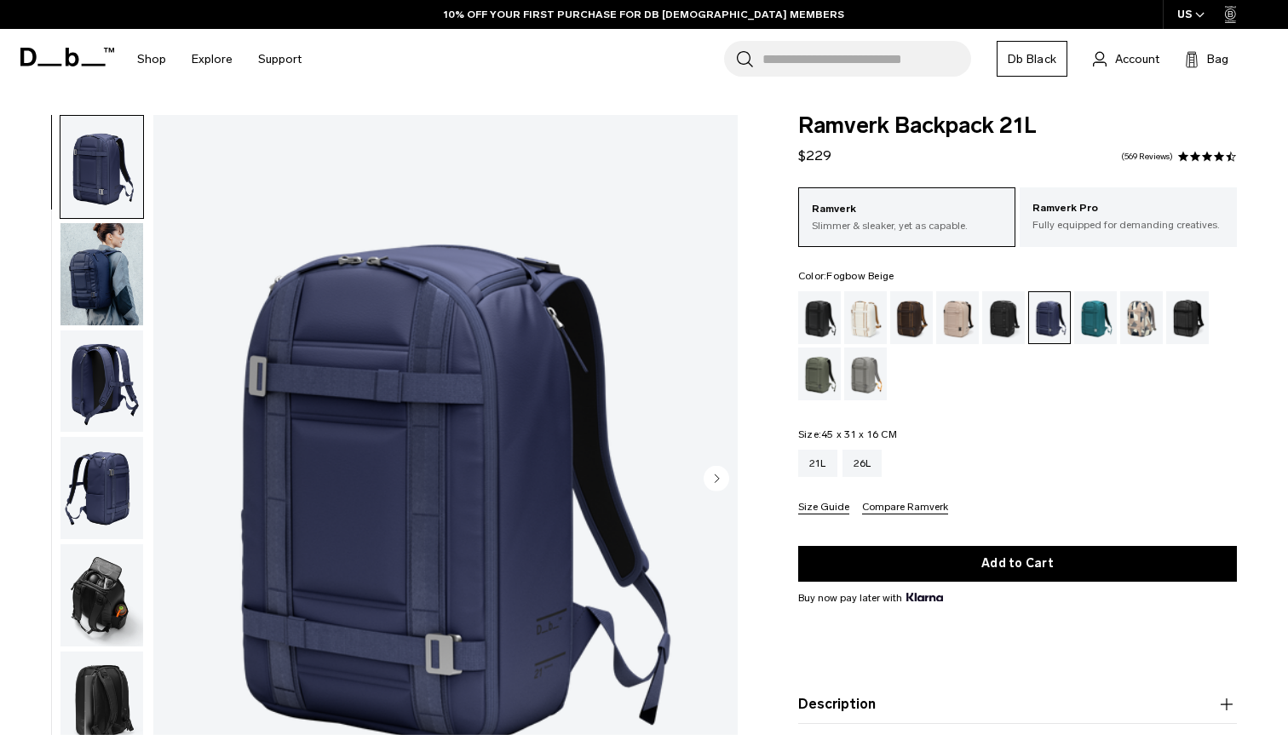
click at [945, 319] on div "Fogbow Beige" at bounding box center [957, 317] width 43 height 53
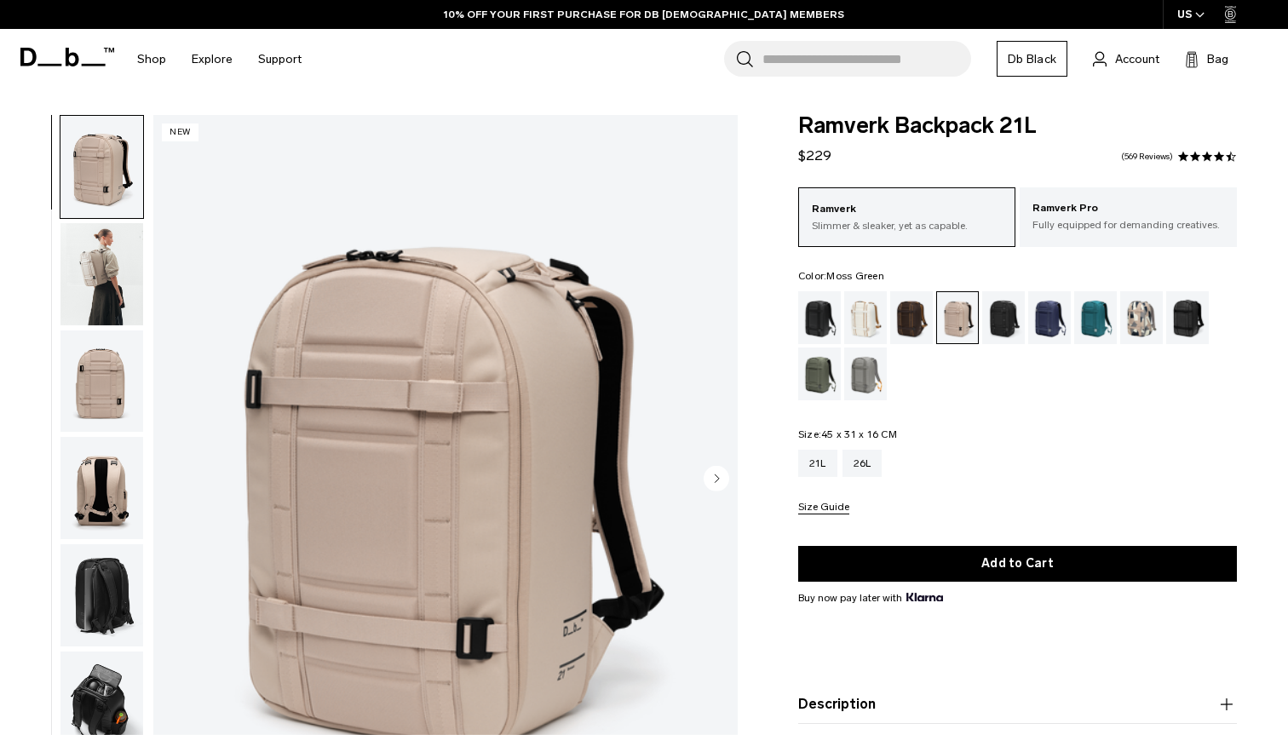
click at [819, 382] on div "Moss Green" at bounding box center [819, 374] width 43 height 53
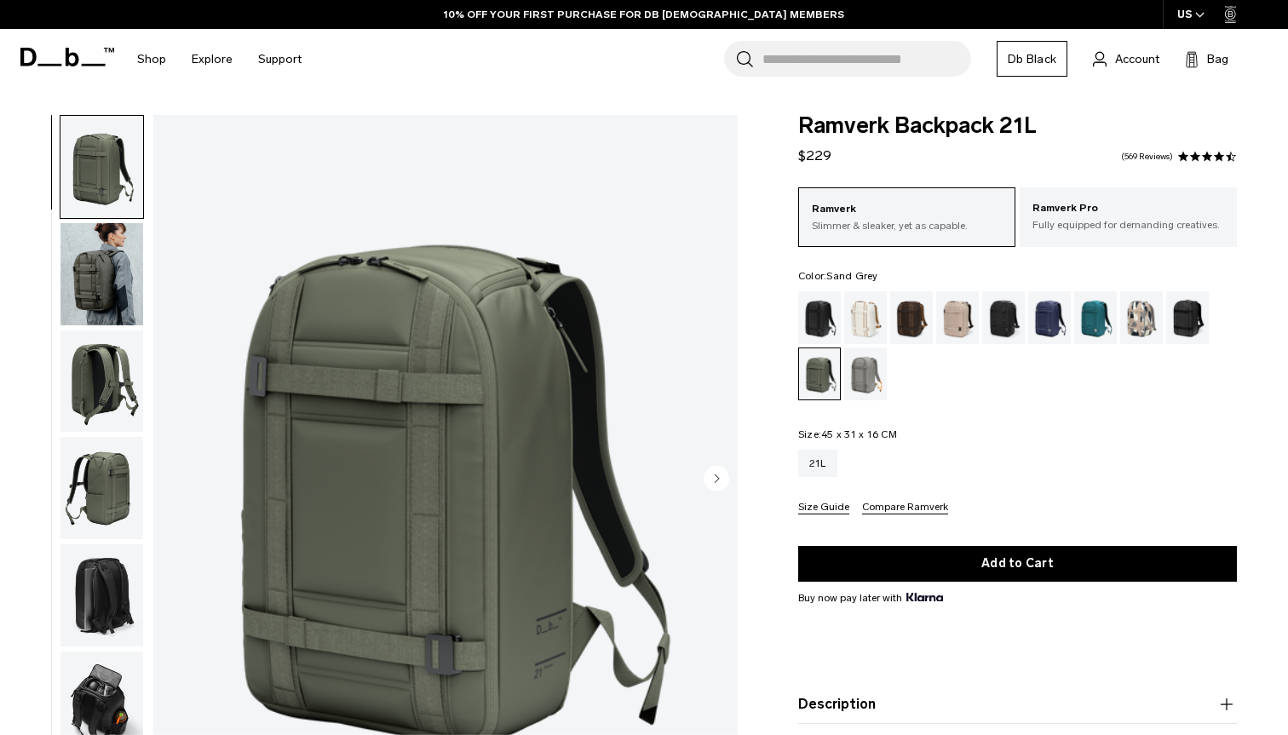
click at [855, 376] on div "Sand Grey" at bounding box center [865, 374] width 43 height 53
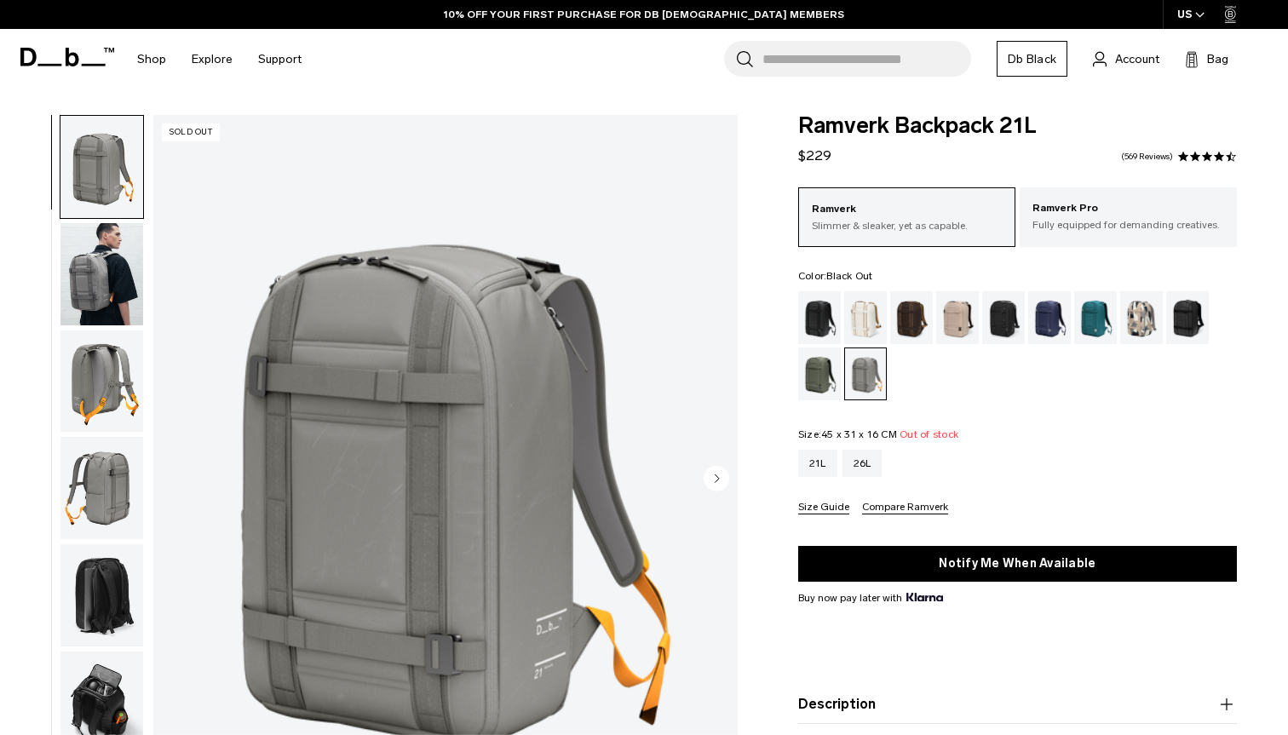
click at [824, 322] on div "Black Out" at bounding box center [819, 317] width 43 height 53
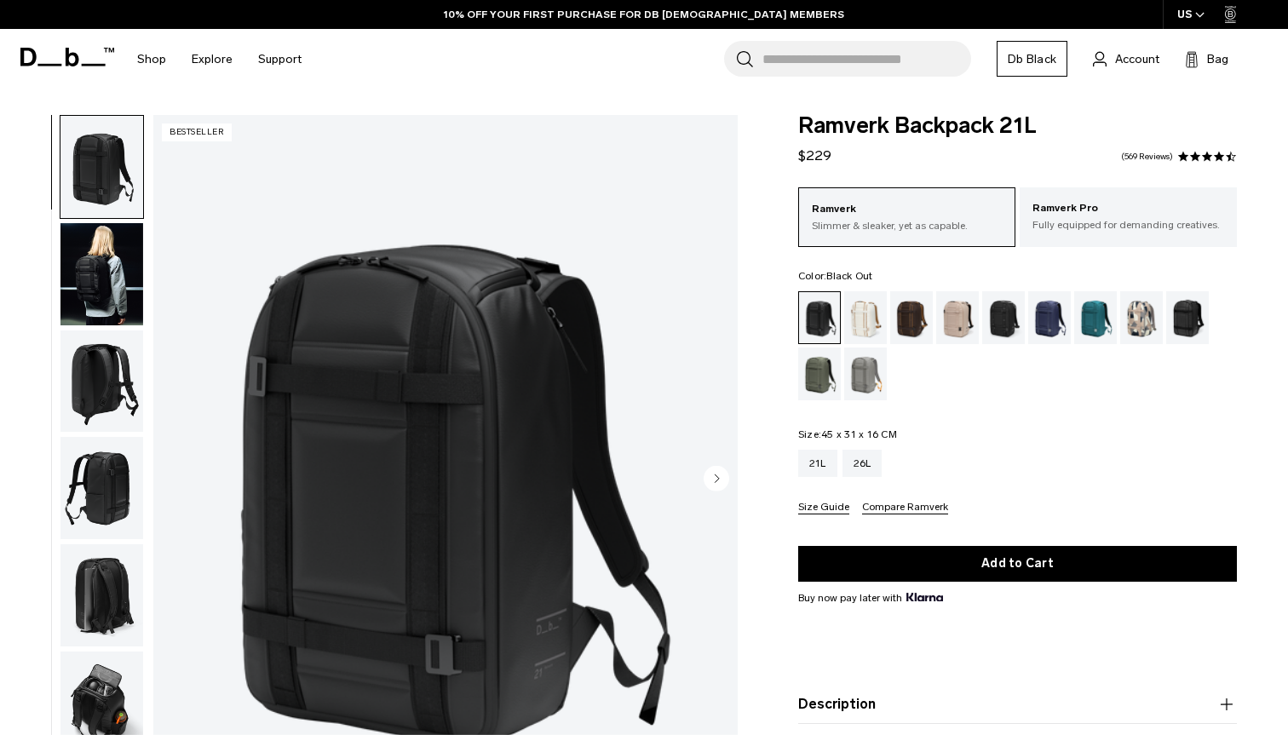
click at [112, 271] on img "button" at bounding box center [101, 274] width 83 height 102
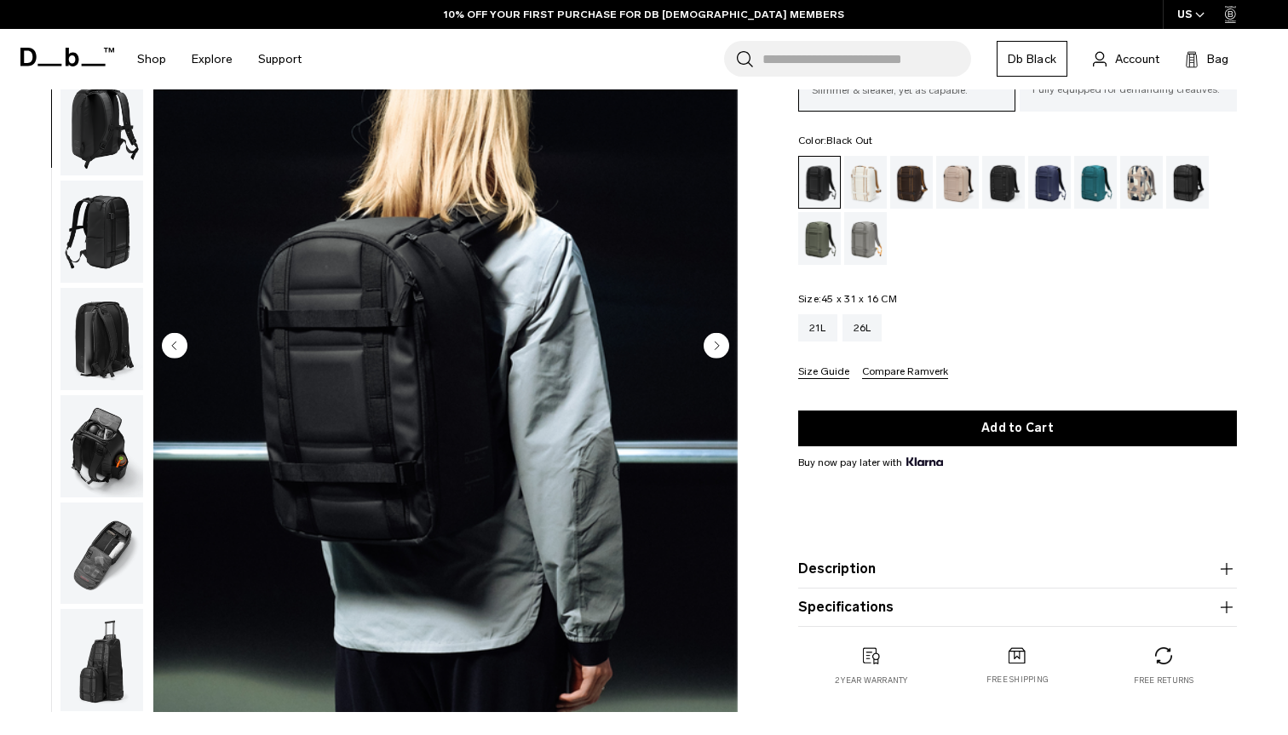
scroll to position [303, 0]
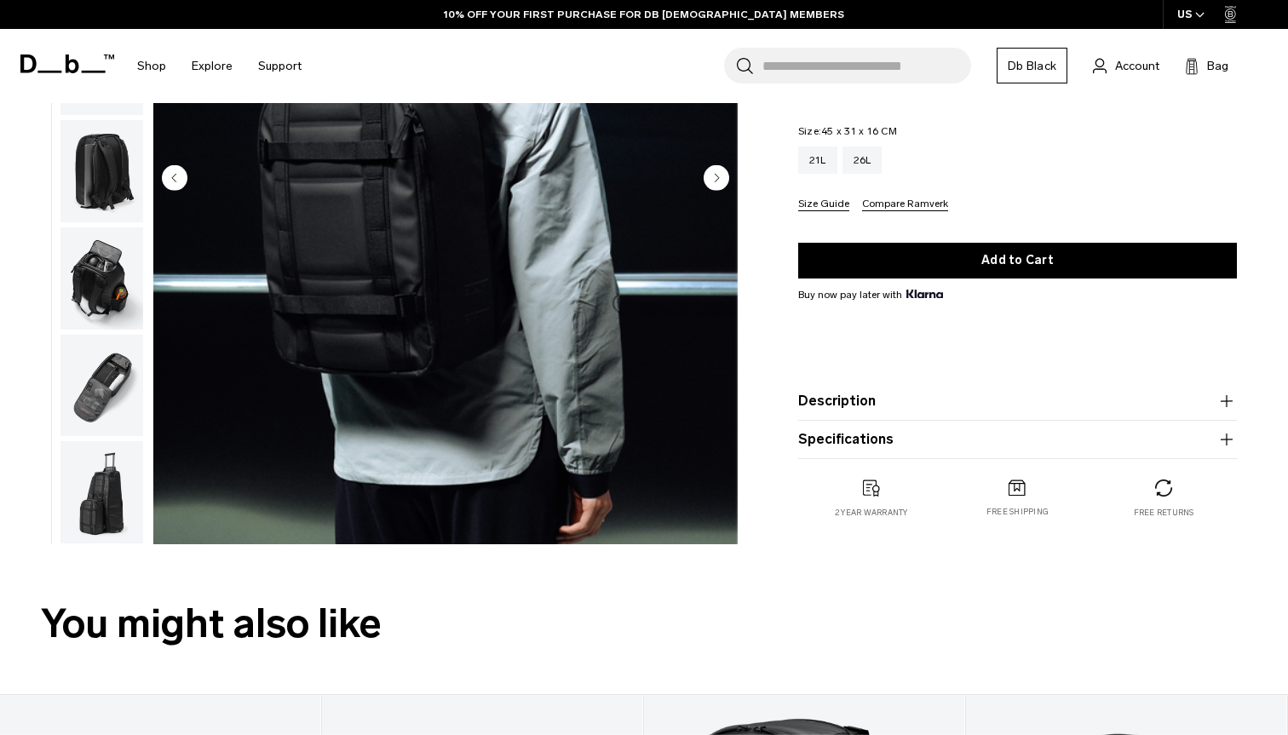
click at [852, 410] on button "Description" at bounding box center [1017, 401] width 439 height 20
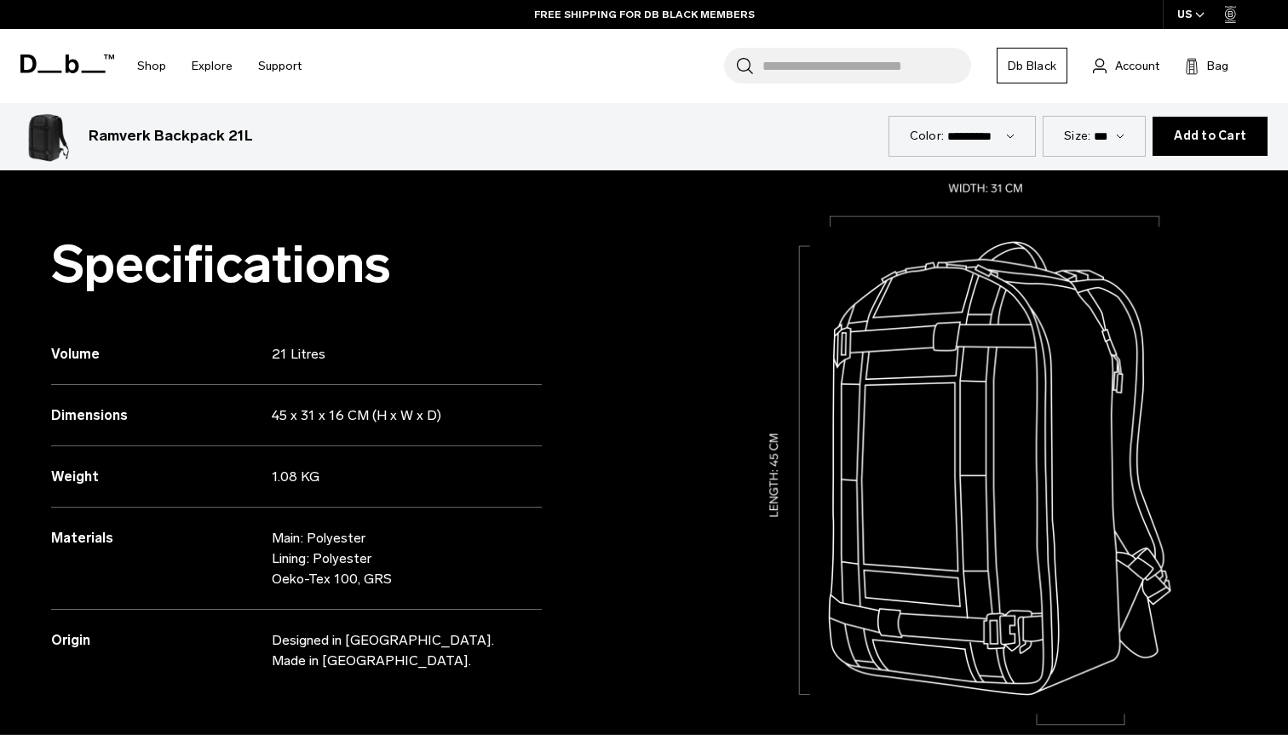
scroll to position [1533, 0]
